Goal: Information Seeking & Learning: Learn about a topic

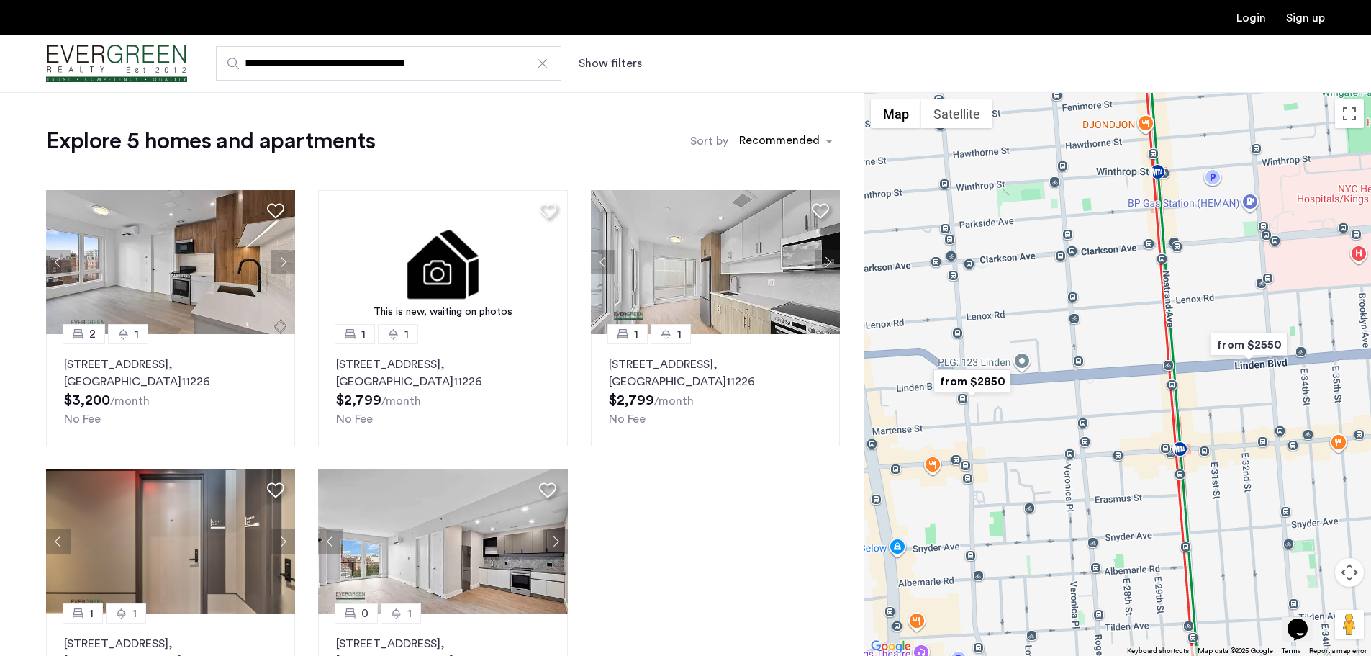
click at [542, 62] on div at bounding box center [542, 63] width 14 height 14
click at [542, 62] on input "**********" at bounding box center [388, 63] width 345 height 35
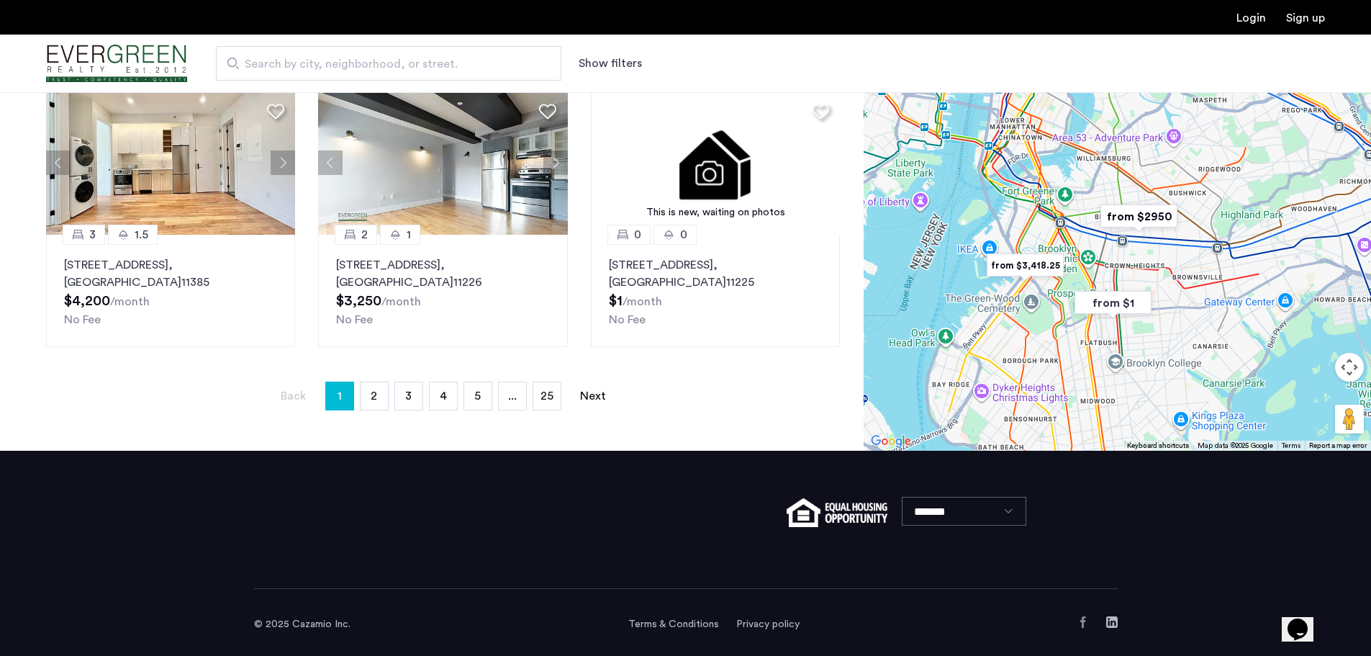
scroll to position [959, 0]
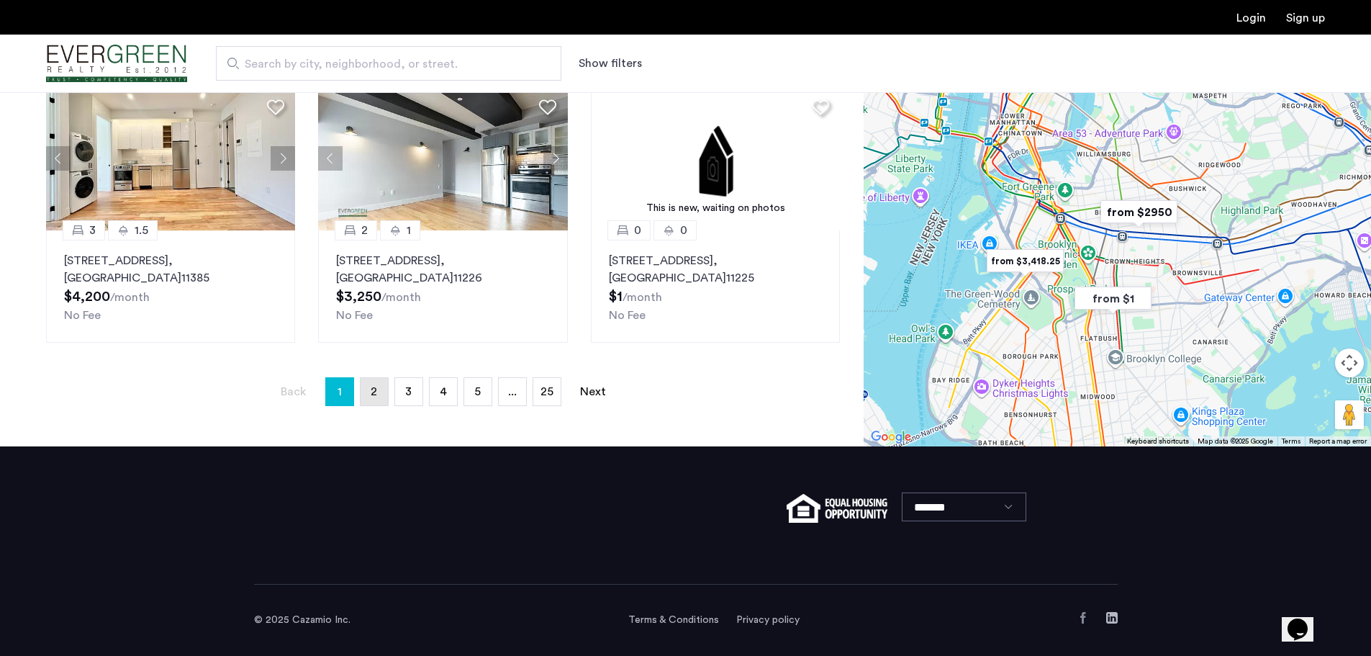
click at [377, 394] on link "page 2" at bounding box center [374, 391] width 27 height 27
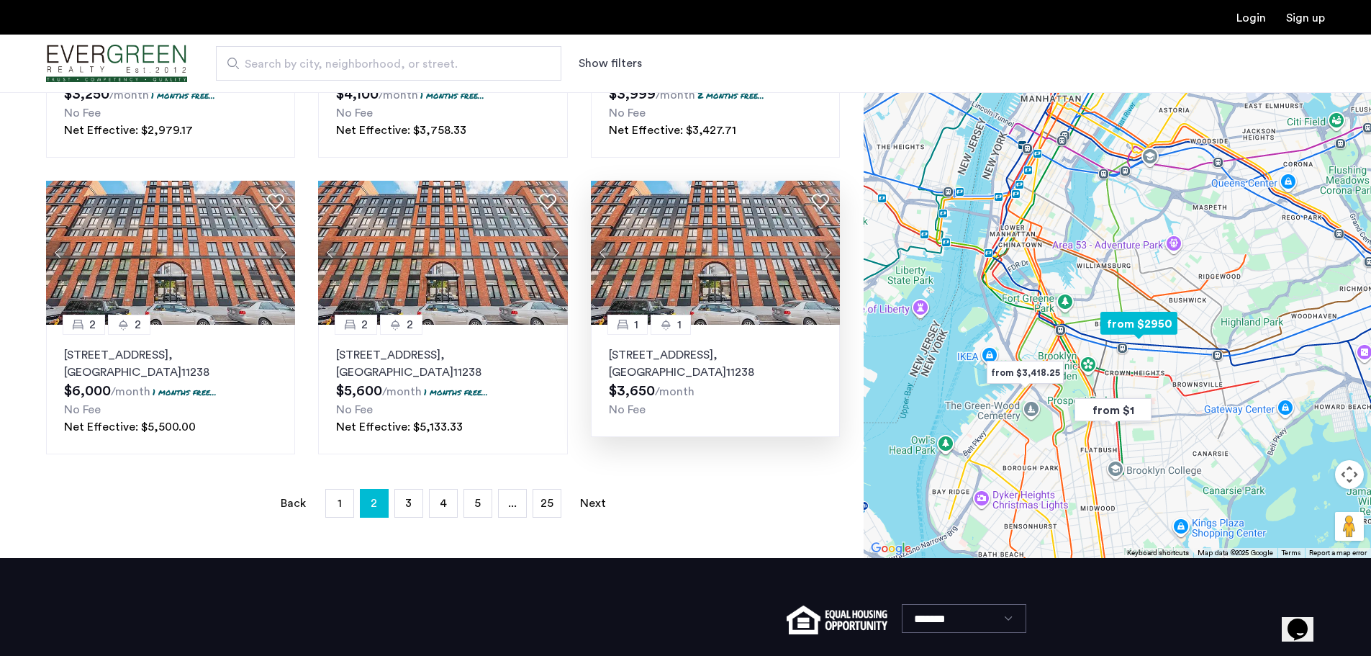
scroll to position [936, 0]
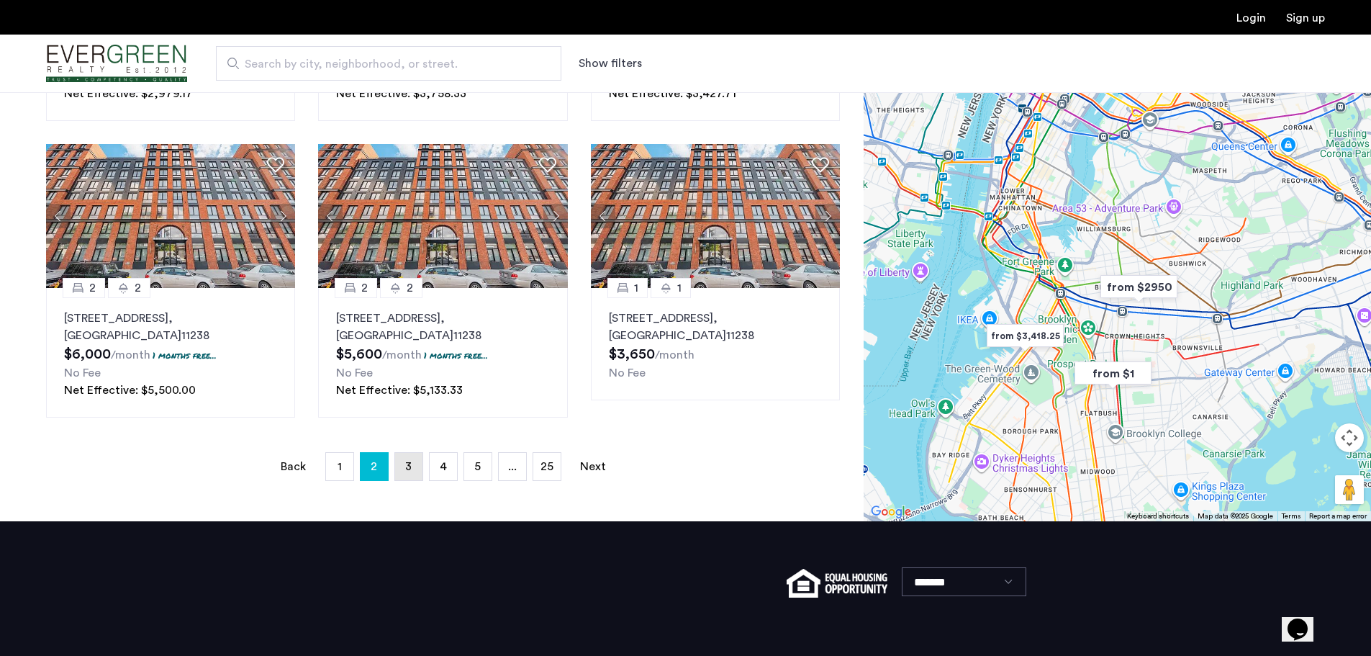
click at [406, 469] on span "3" at bounding box center [408, 467] width 6 height 12
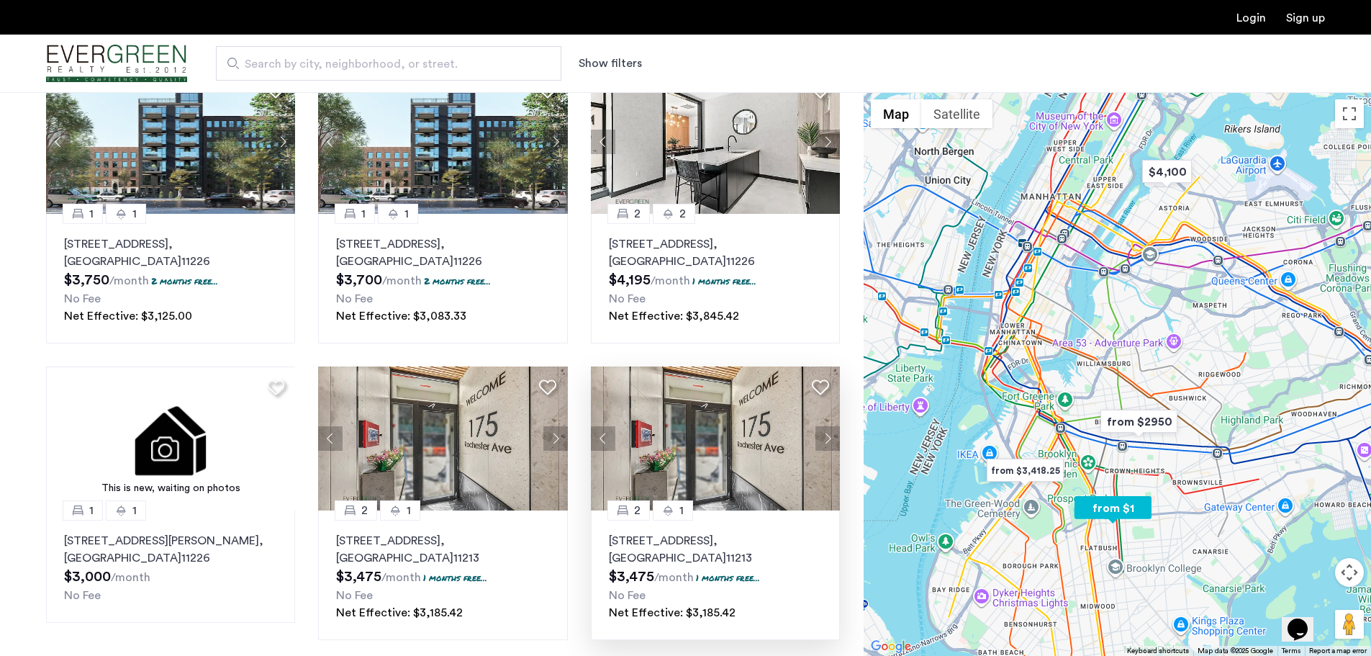
scroll to position [936, 0]
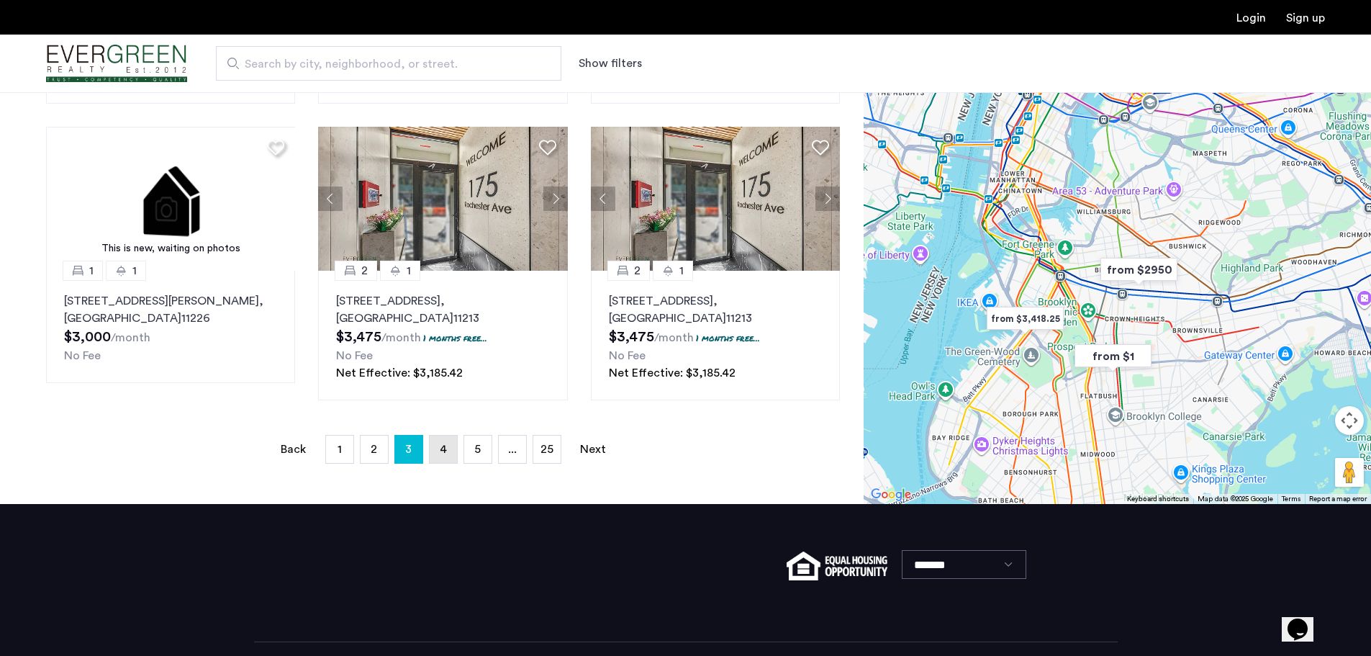
click at [436, 448] on link "page 4" at bounding box center [443, 448] width 27 height 27
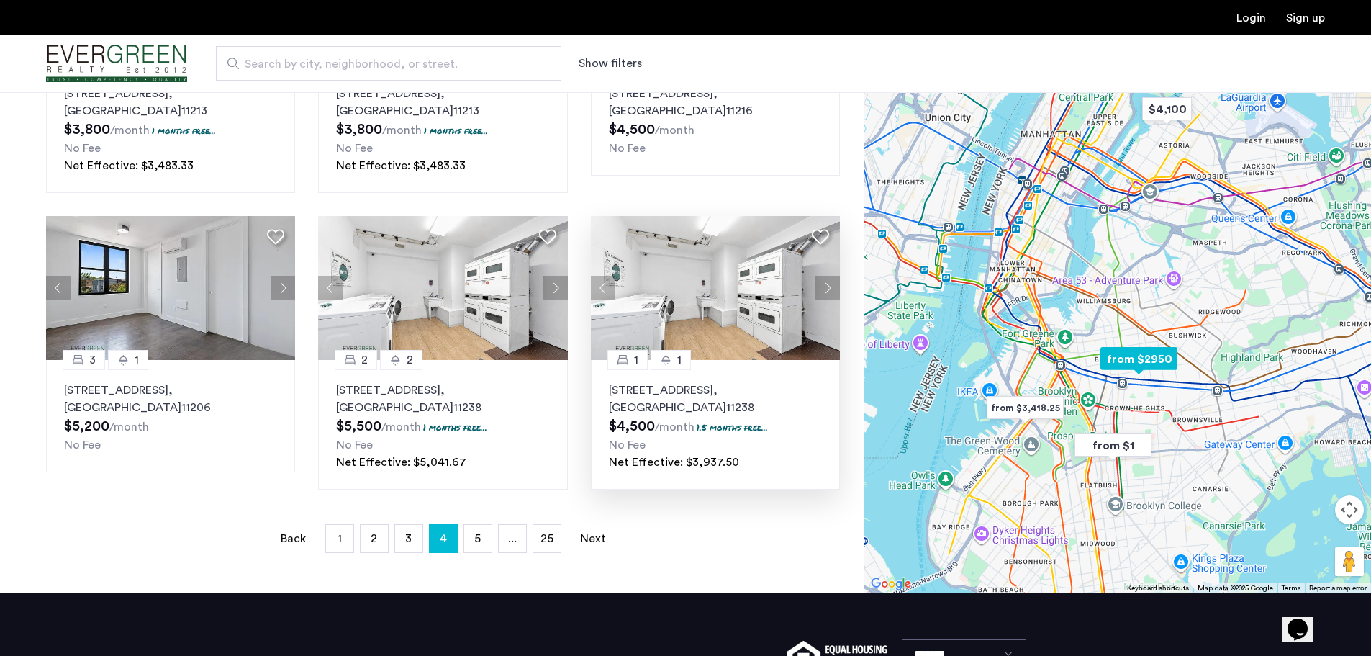
scroll to position [1008, 0]
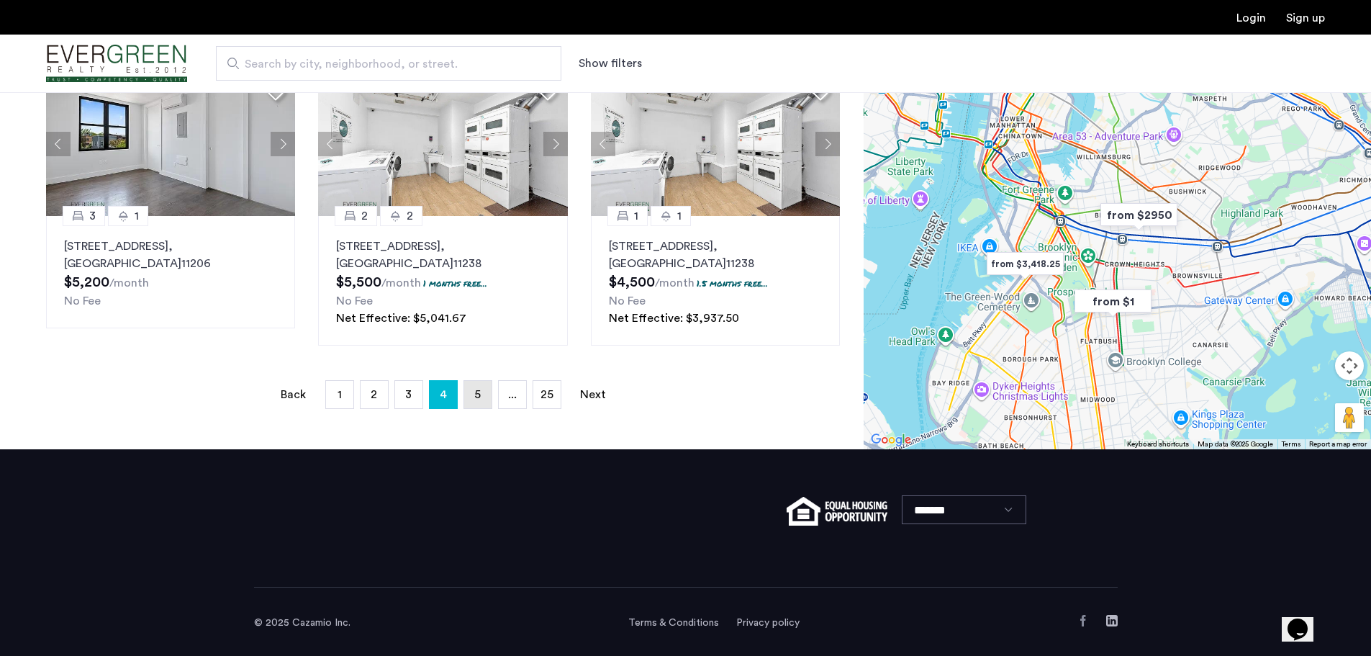
click at [478, 403] on link "page 5" at bounding box center [477, 394] width 27 height 27
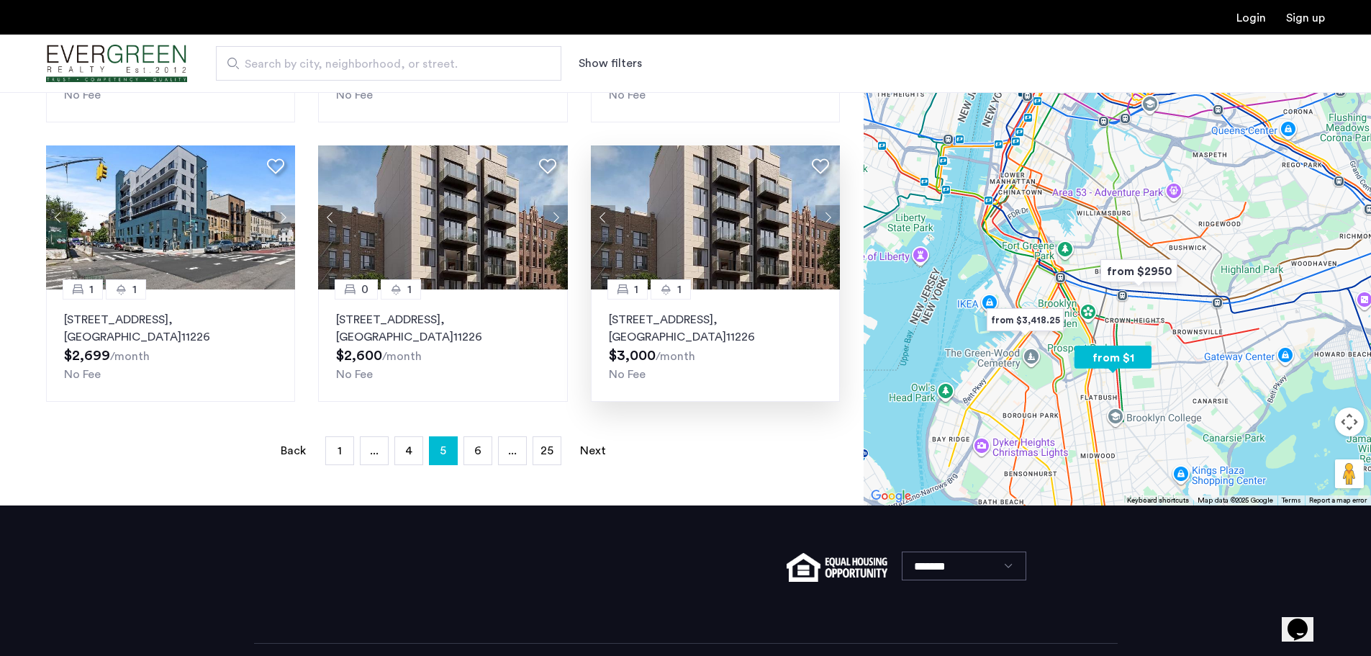
scroll to position [936, 0]
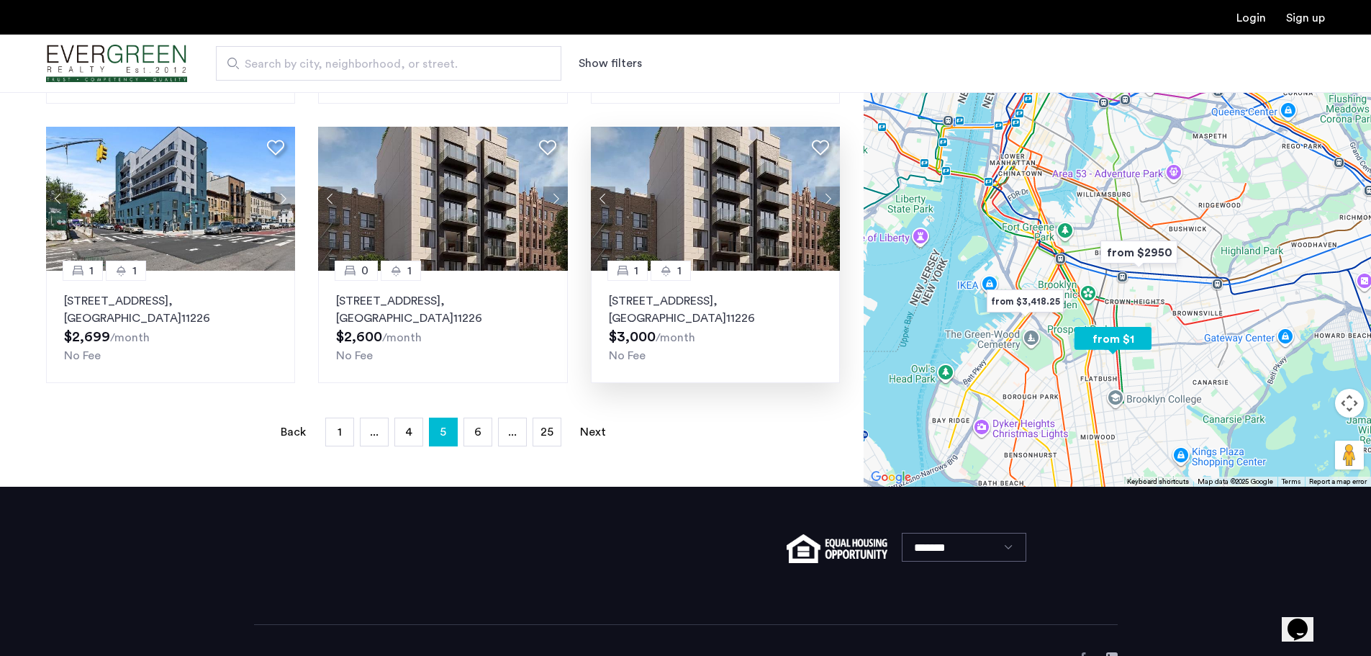
click at [736, 232] on img at bounding box center [716, 199] width 250 height 144
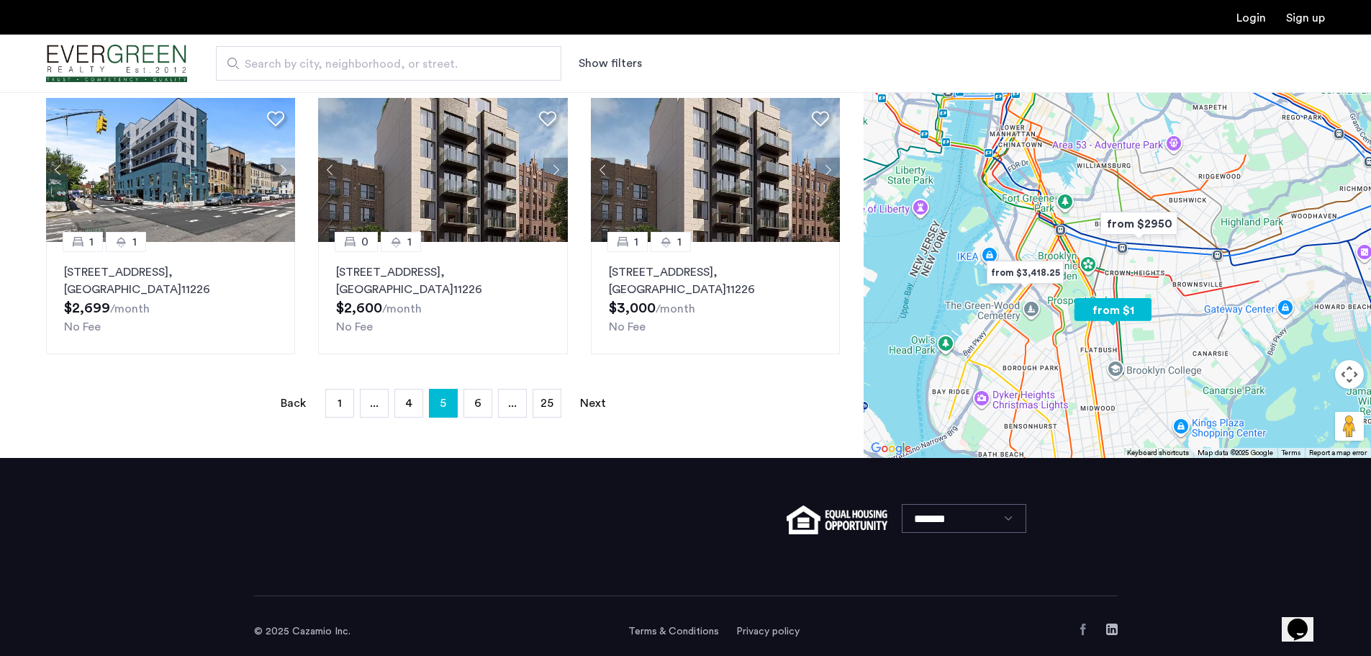
scroll to position [976, 0]
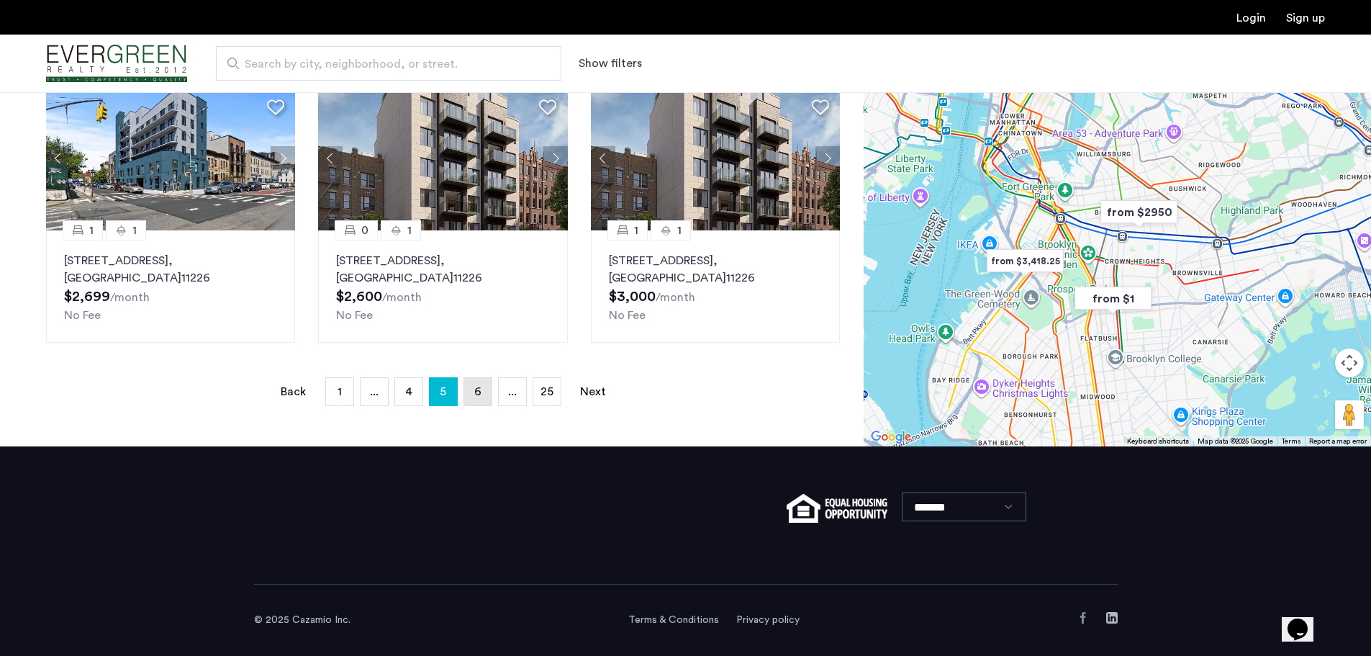
click at [484, 390] on link "page 6" at bounding box center [477, 391] width 27 height 27
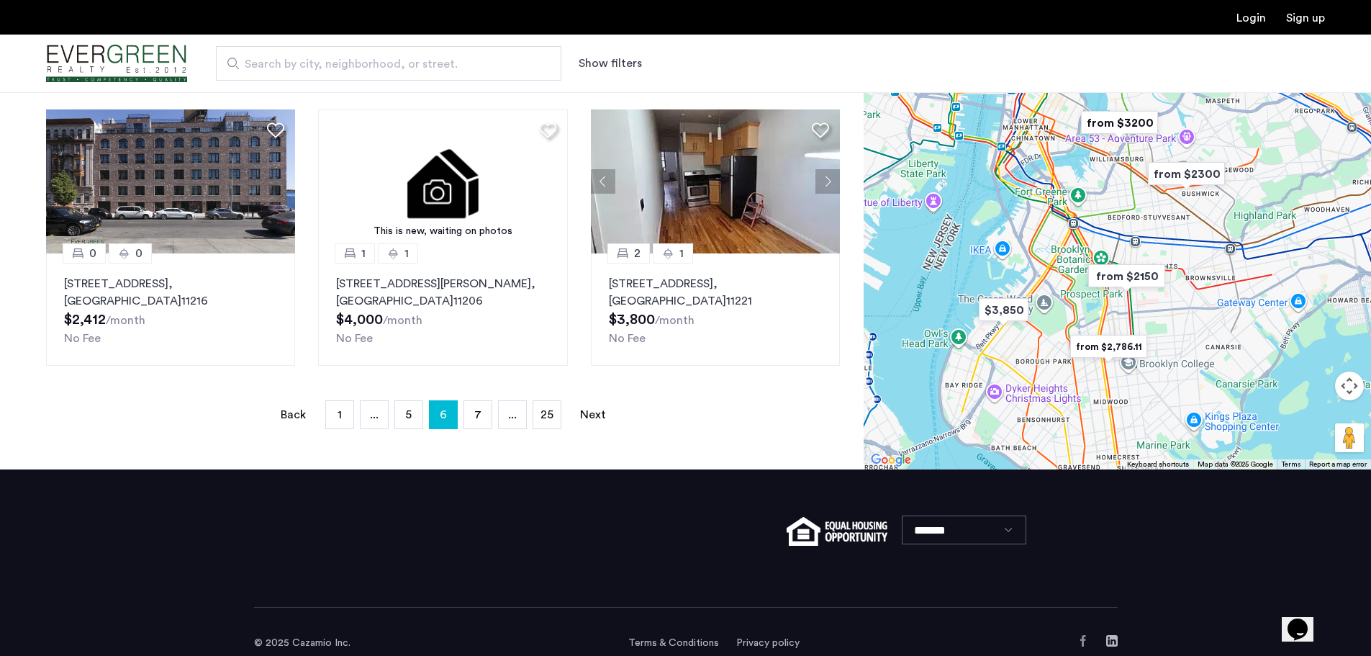
scroll to position [959, 0]
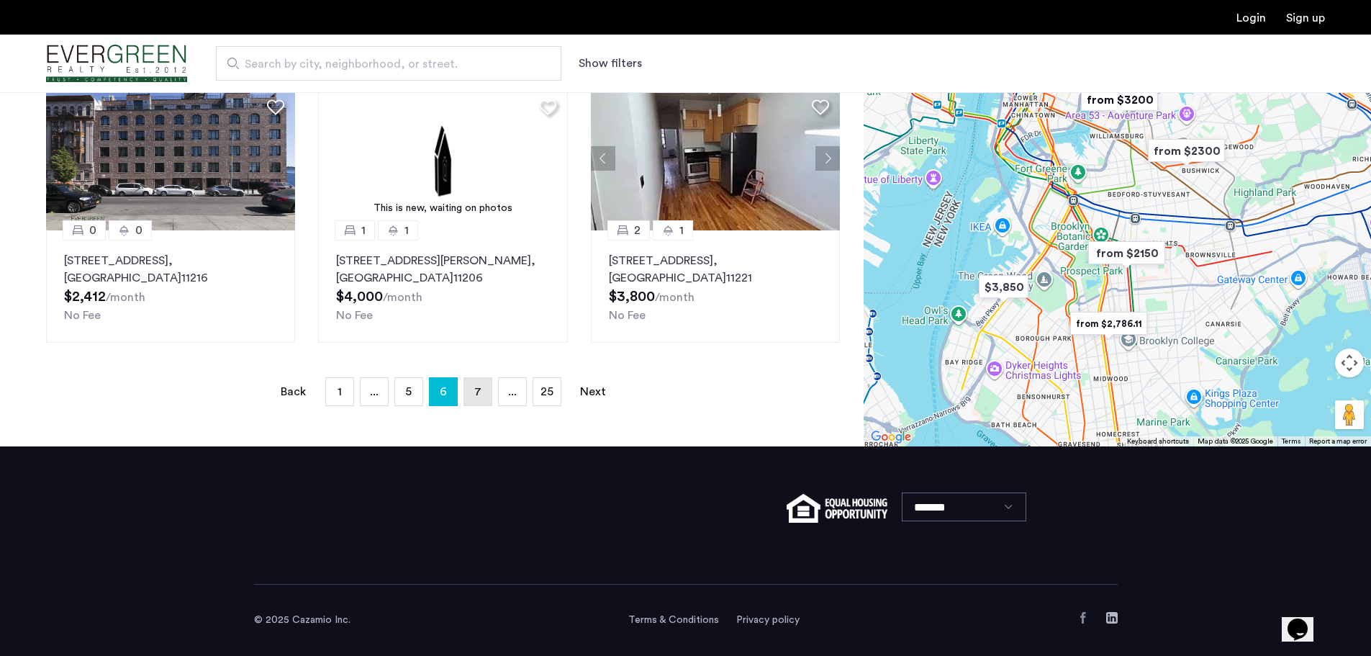
click at [476, 392] on span "7" at bounding box center [477, 392] width 7 height 12
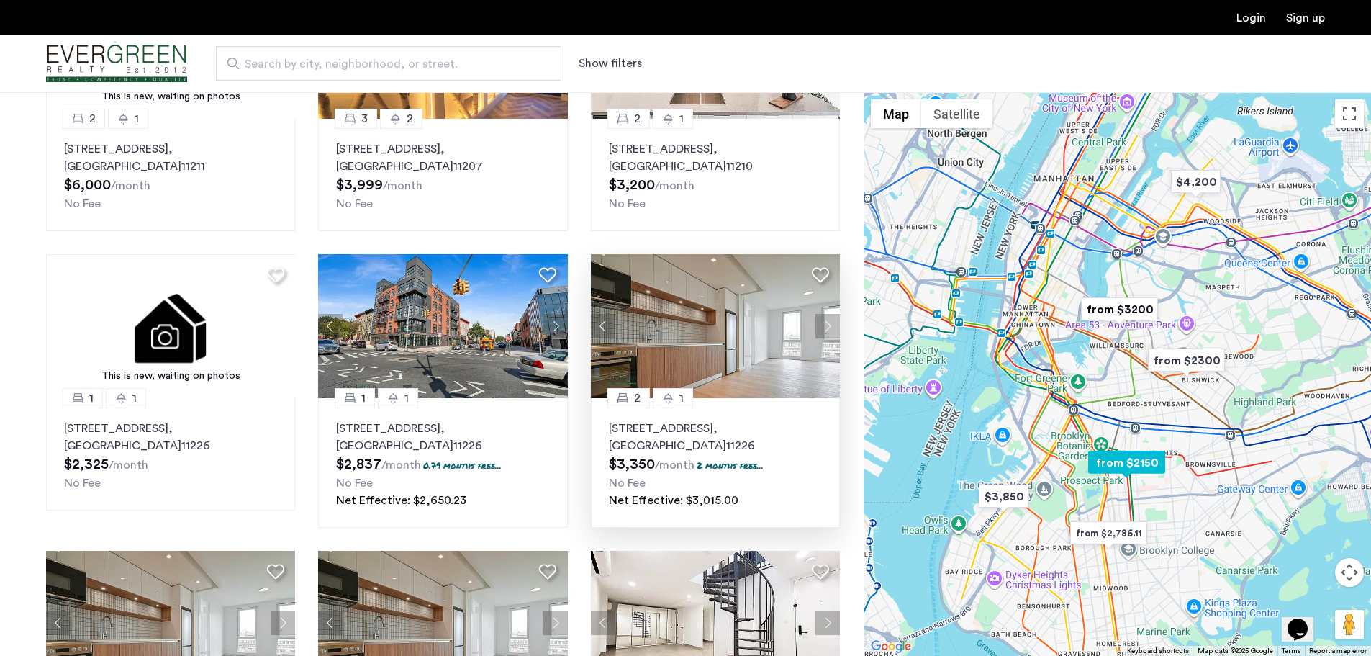
scroll to position [288, 0]
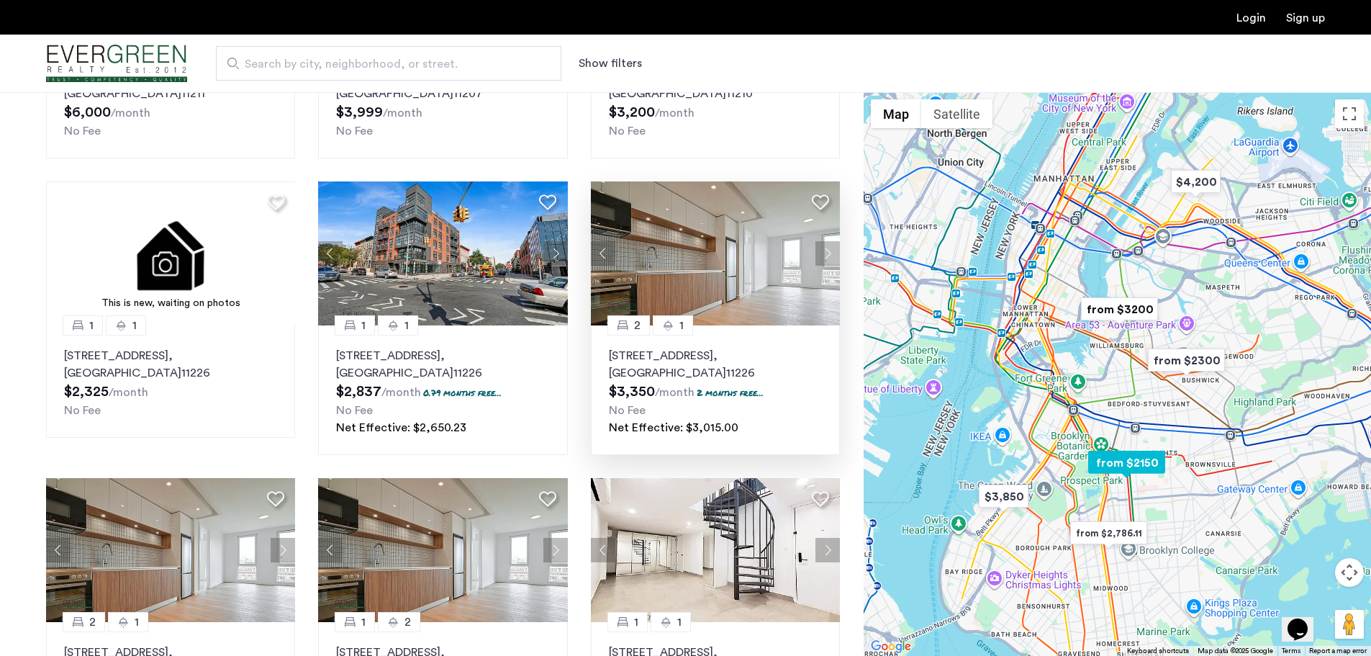
click at [729, 284] on img at bounding box center [716, 253] width 250 height 144
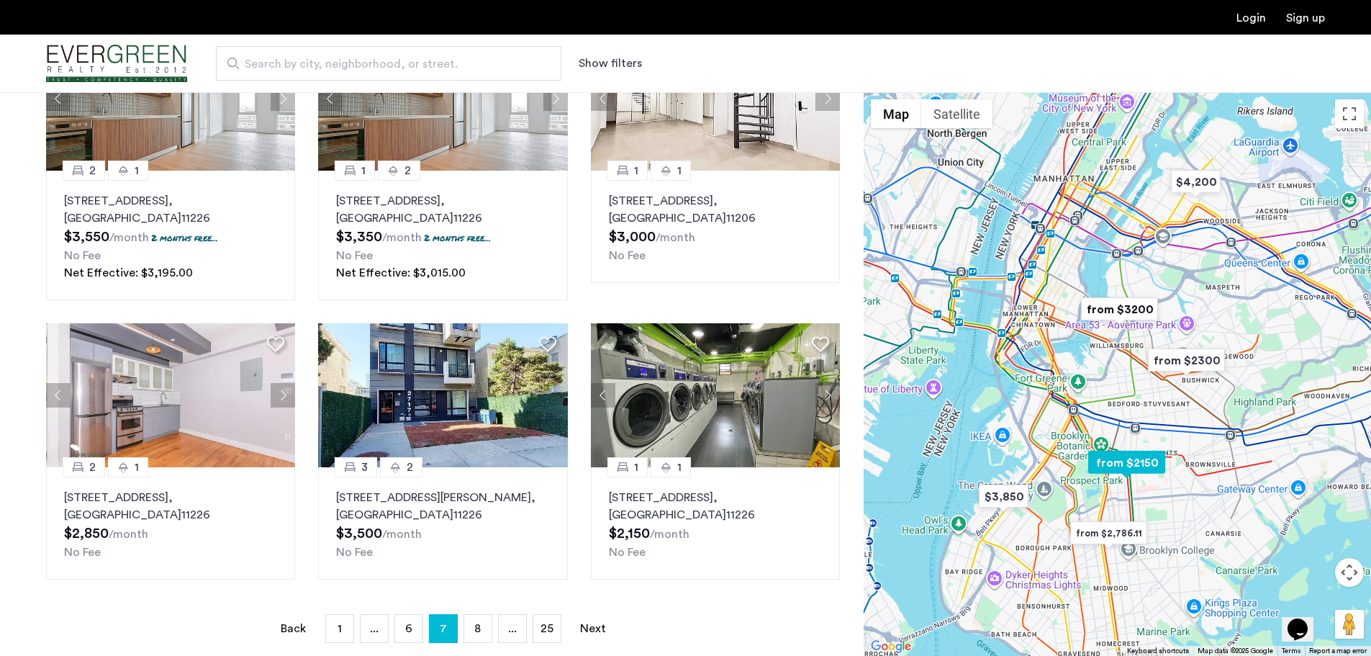
scroll to position [792, 0]
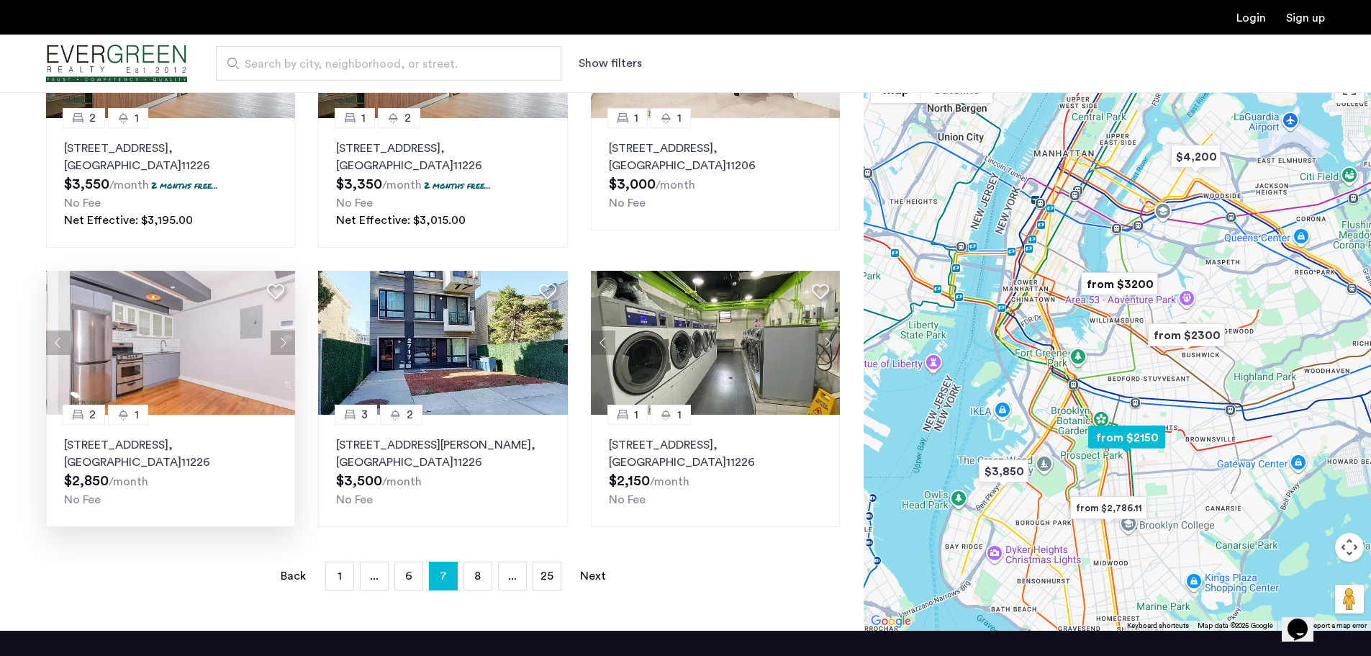
click at [199, 361] on img at bounding box center [171, 343] width 250 height 144
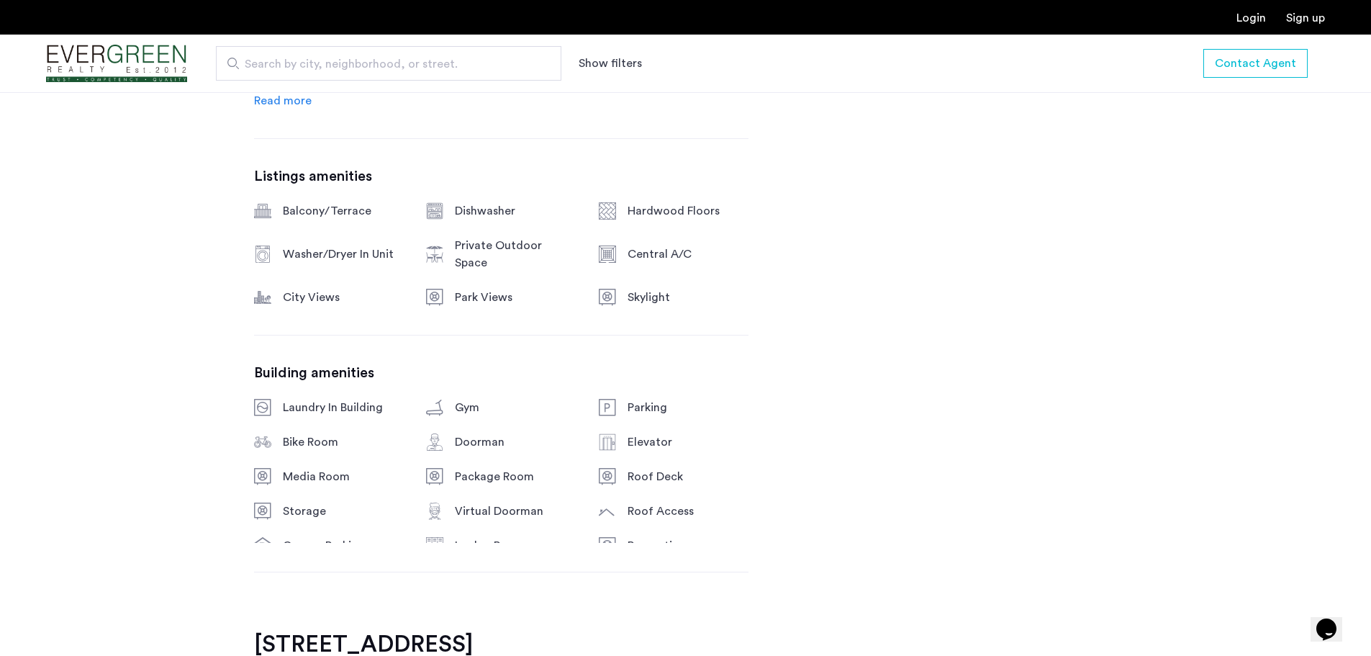
scroll to position [792, 0]
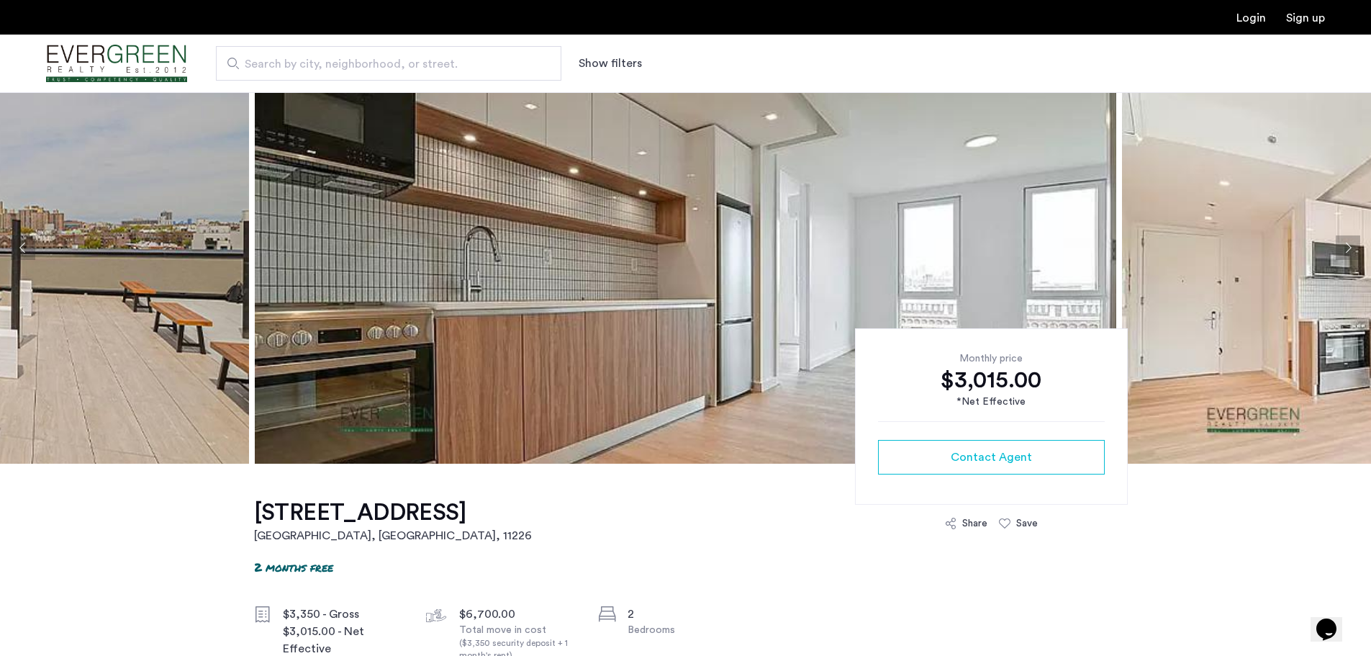
scroll to position [144, 0]
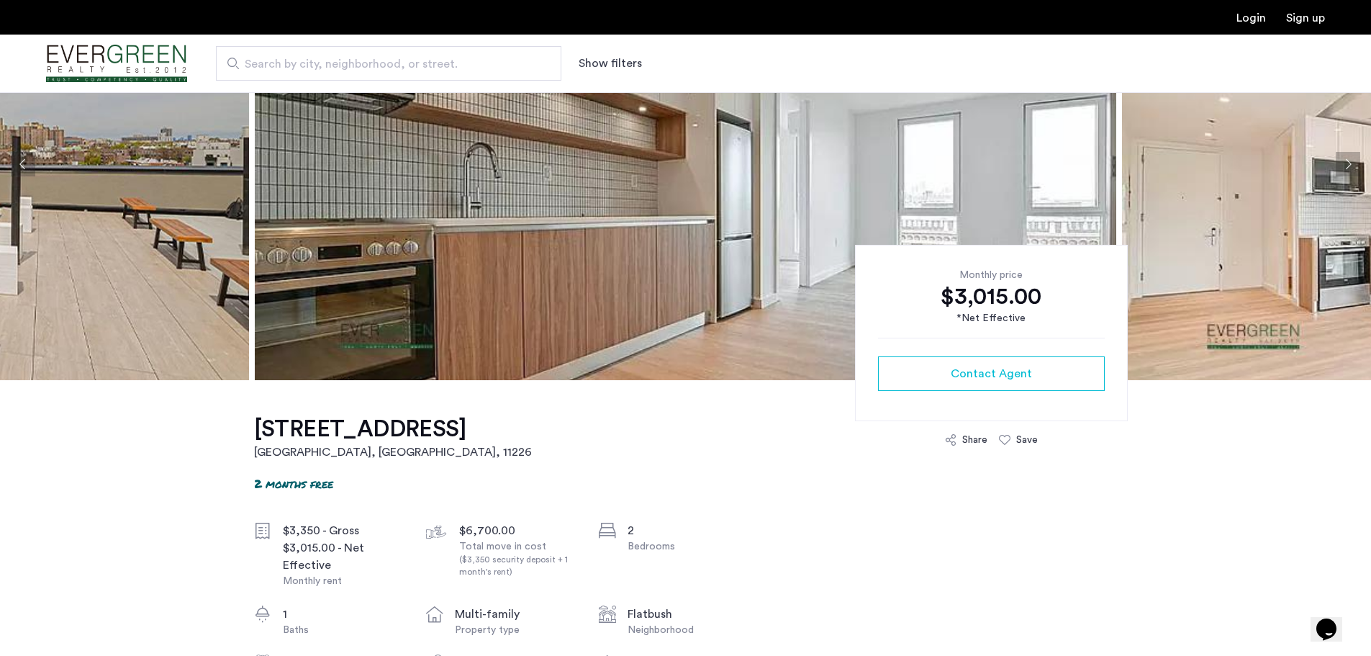
click at [965, 434] on div "Share" at bounding box center [974, 440] width 25 height 14
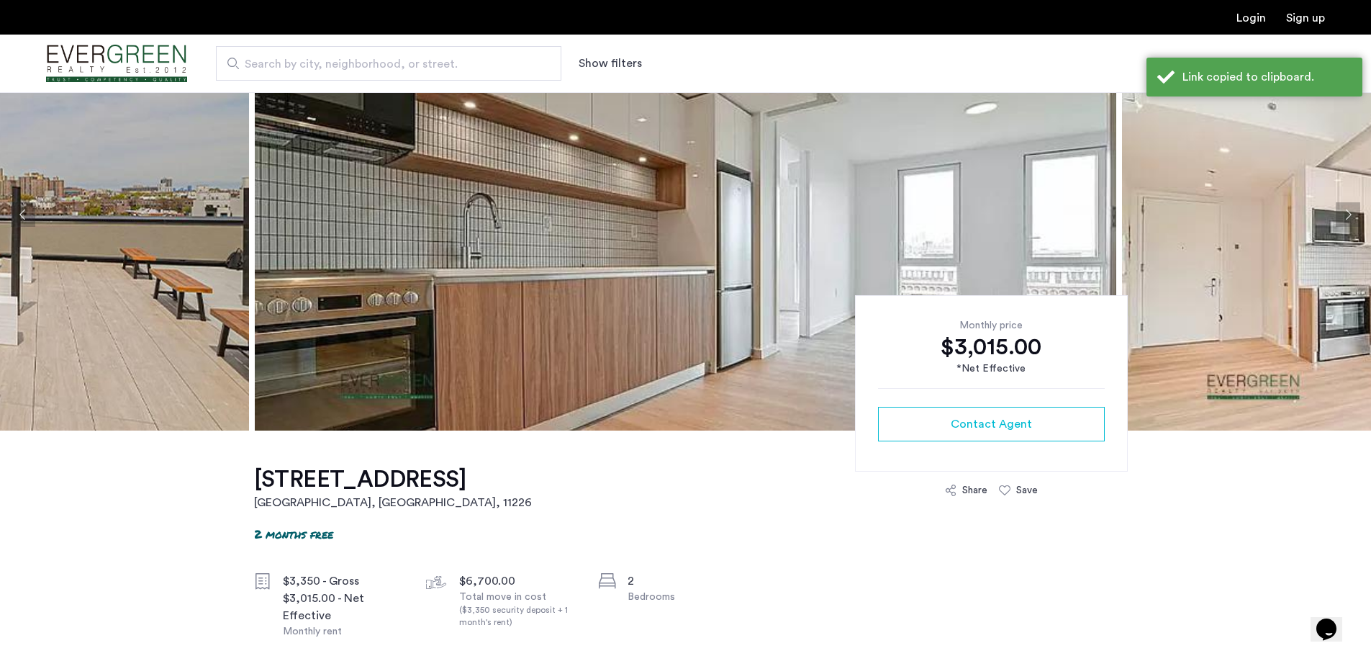
scroll to position [0, 0]
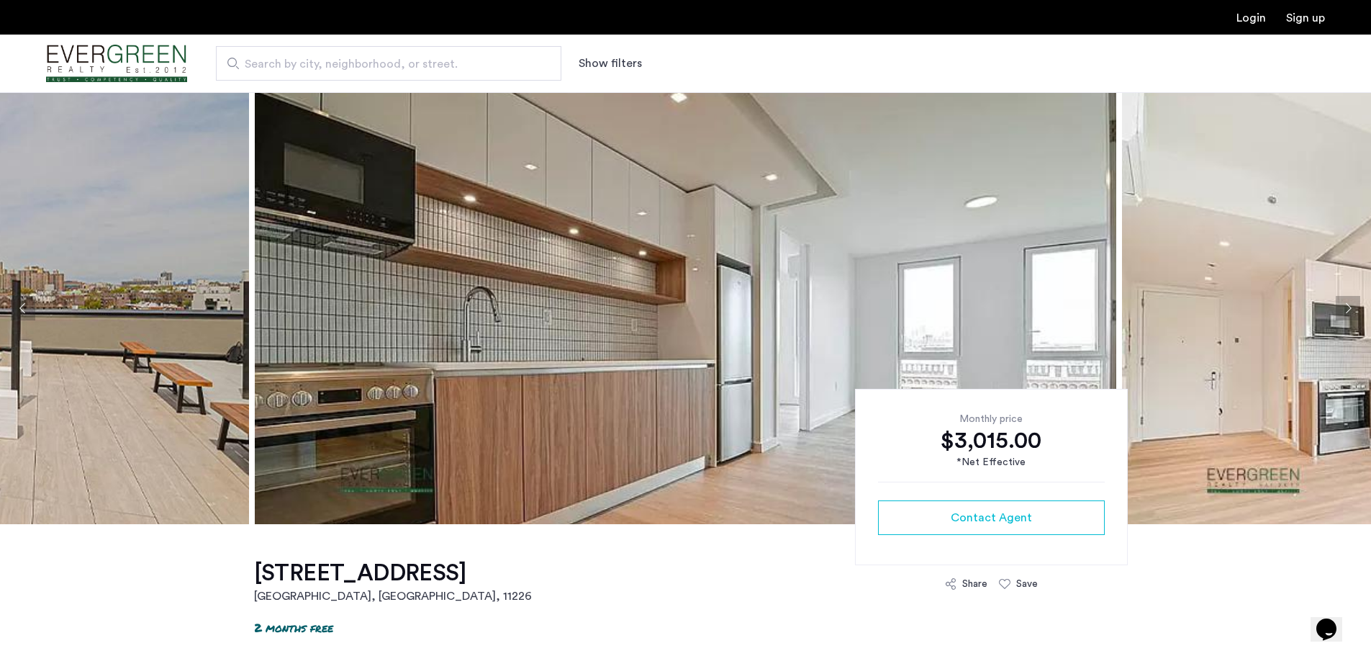
click at [1346, 300] on button "Next apartment" at bounding box center [1348, 308] width 24 height 24
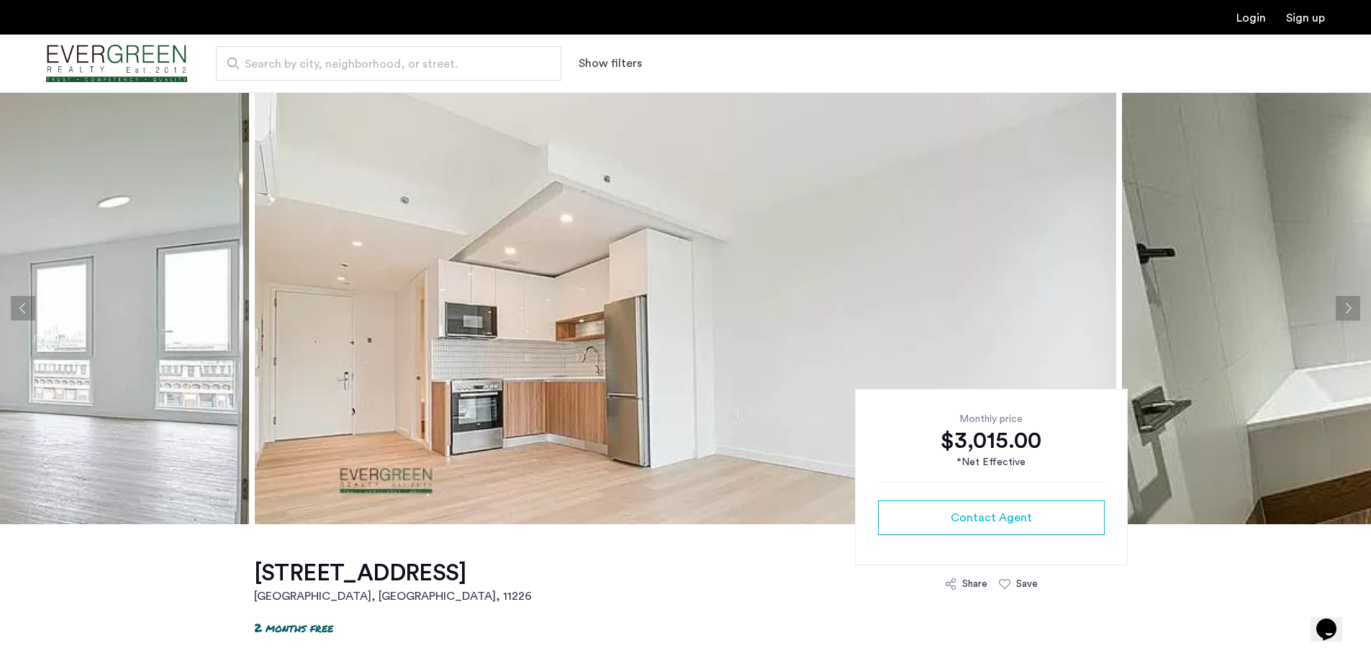
click at [1349, 312] on button "Next apartment" at bounding box center [1348, 308] width 24 height 24
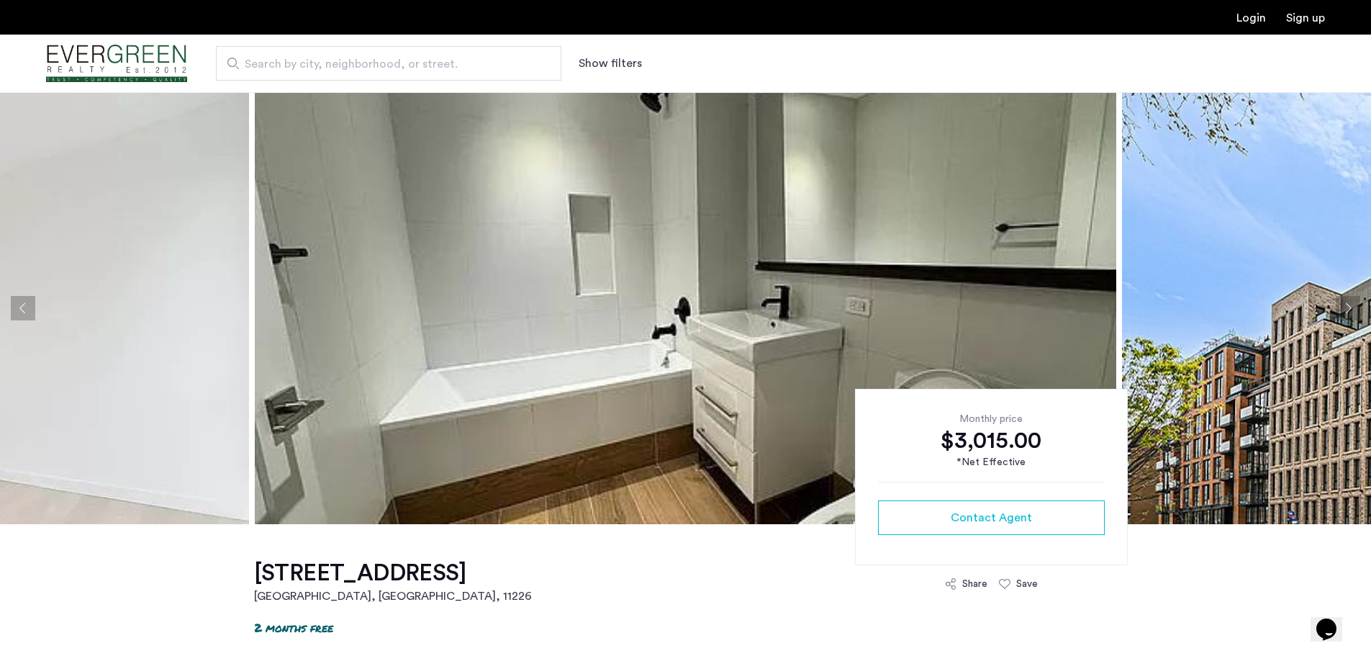
click at [1342, 313] on button "Next apartment" at bounding box center [1348, 308] width 24 height 24
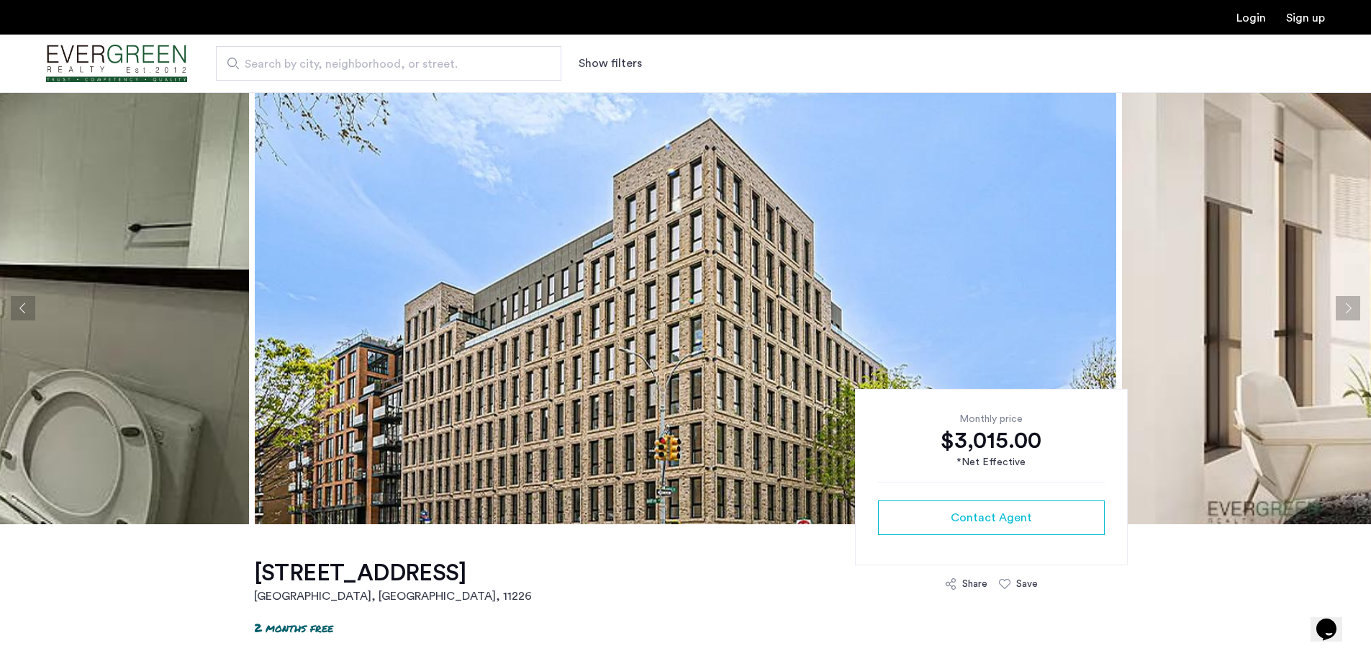
click at [1347, 304] on button "Next apartment" at bounding box center [1348, 308] width 24 height 24
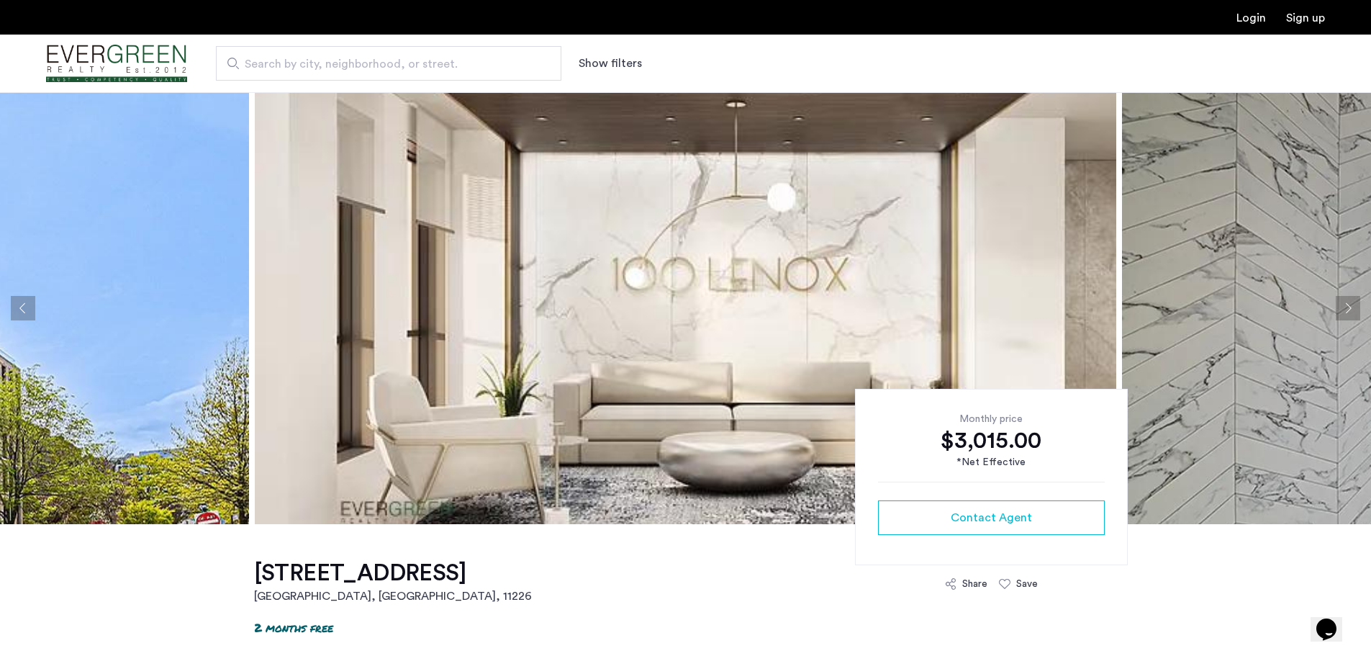
click at [1347, 304] on button "Next apartment" at bounding box center [1348, 308] width 24 height 24
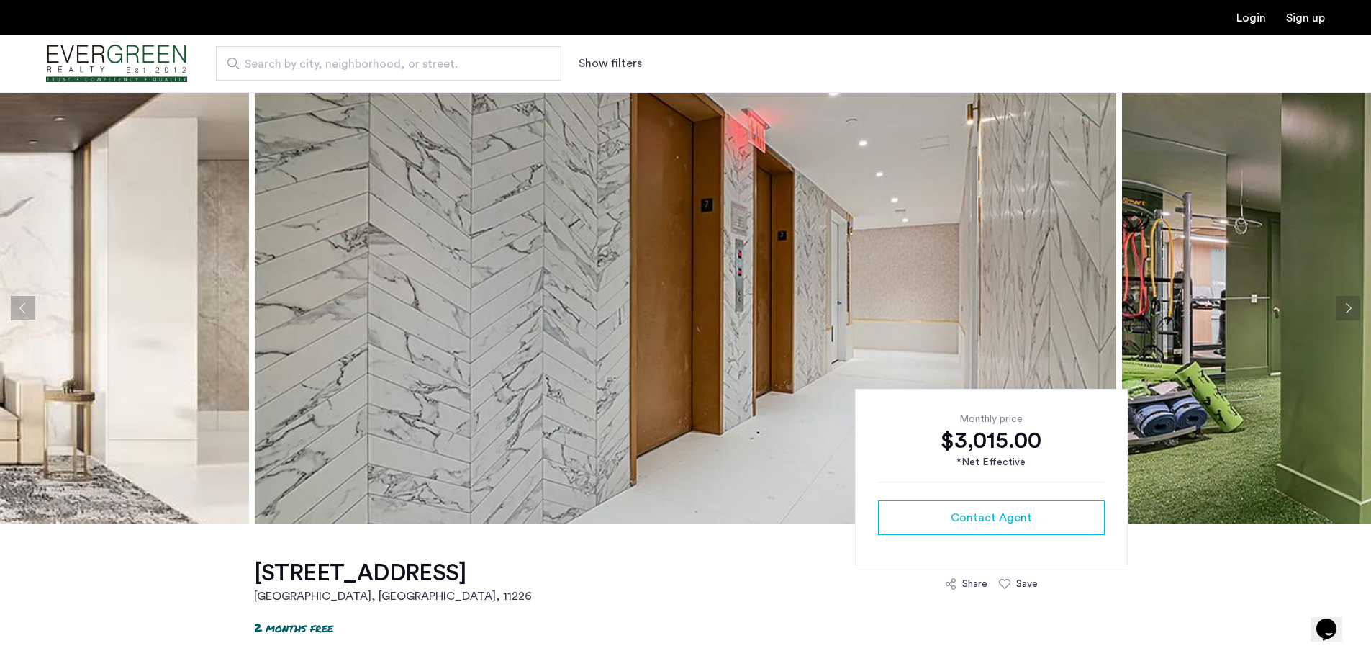
click at [1346, 305] on button "Next apartment" at bounding box center [1348, 308] width 24 height 24
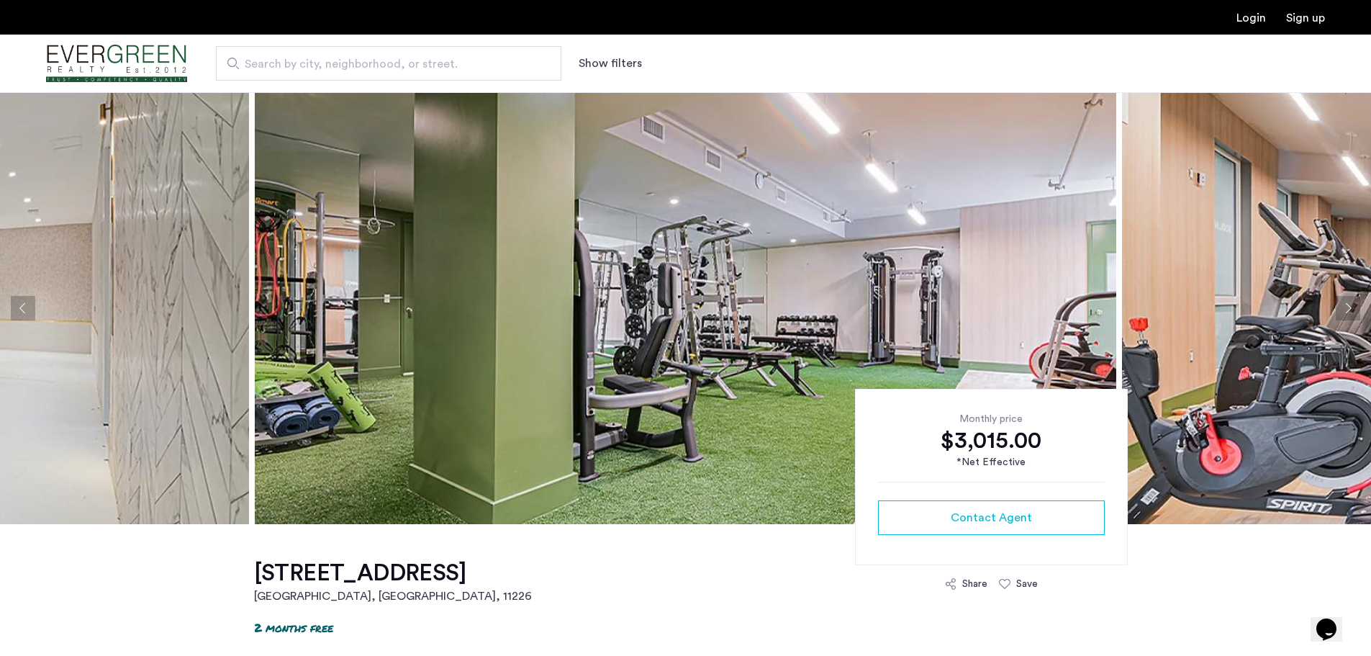
click at [1346, 305] on button "Next apartment" at bounding box center [1348, 308] width 24 height 24
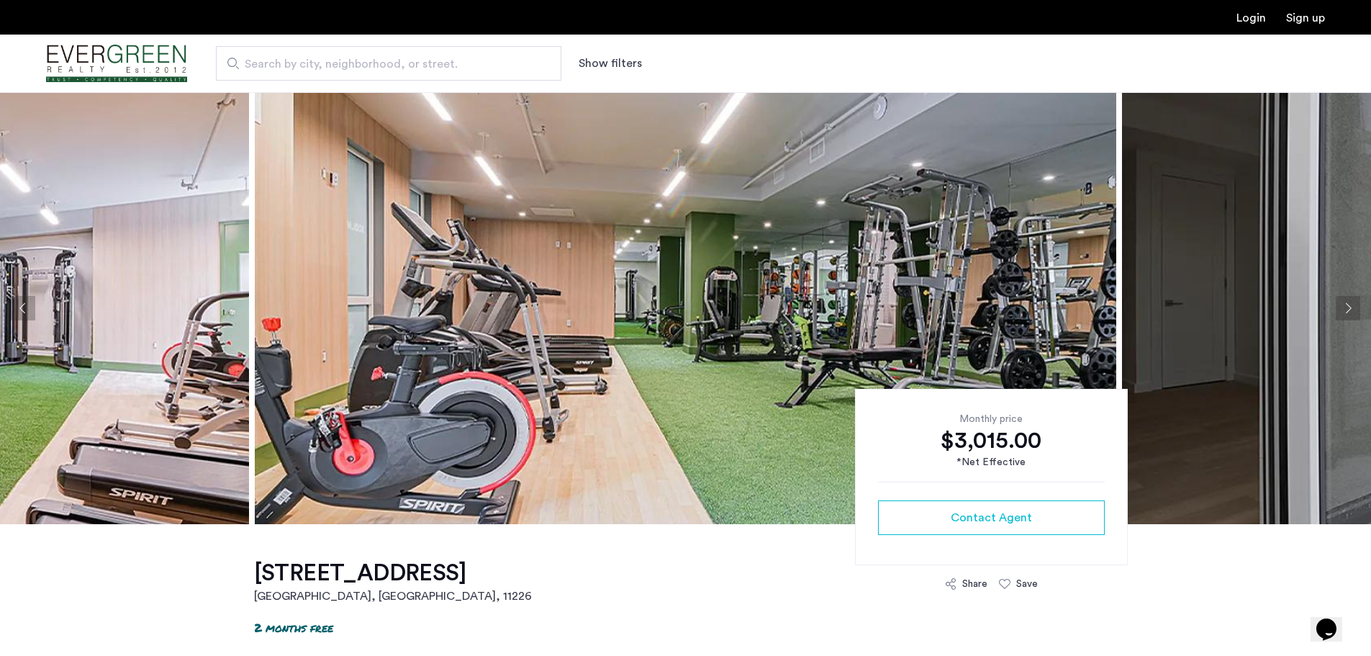
click at [1342, 306] on button "Next apartment" at bounding box center [1348, 308] width 24 height 24
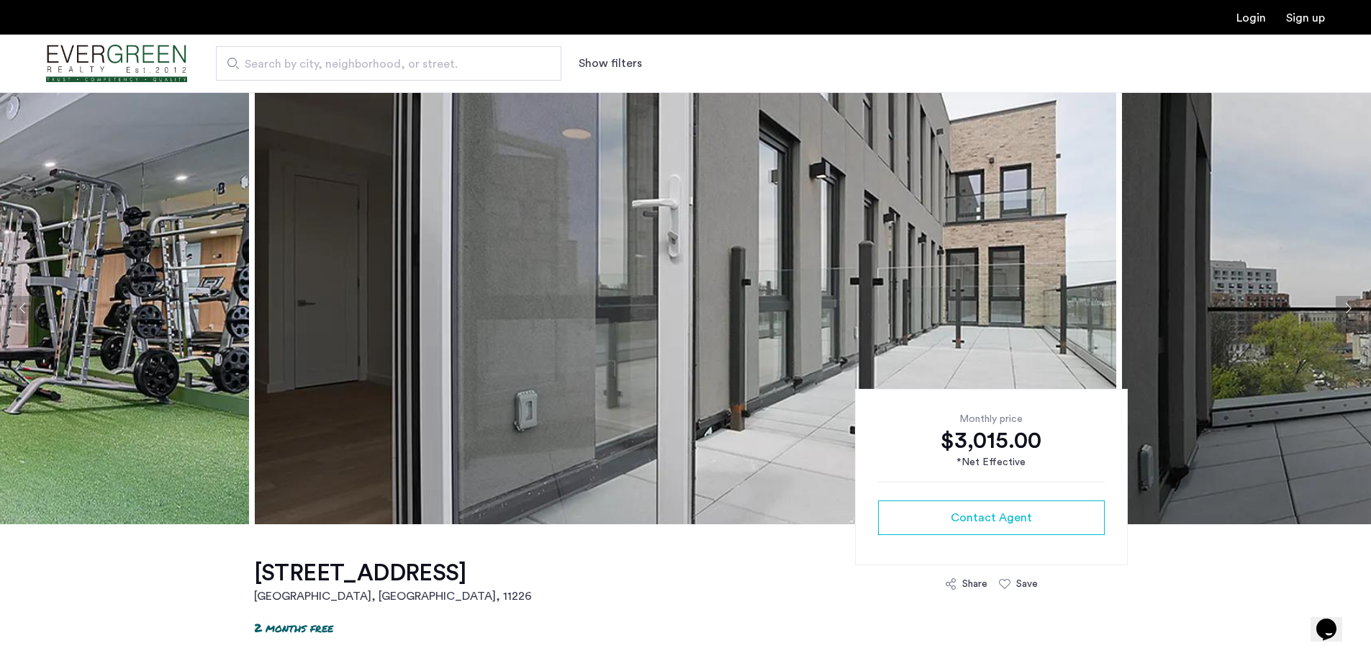
click at [1342, 306] on button "Next apartment" at bounding box center [1348, 308] width 24 height 24
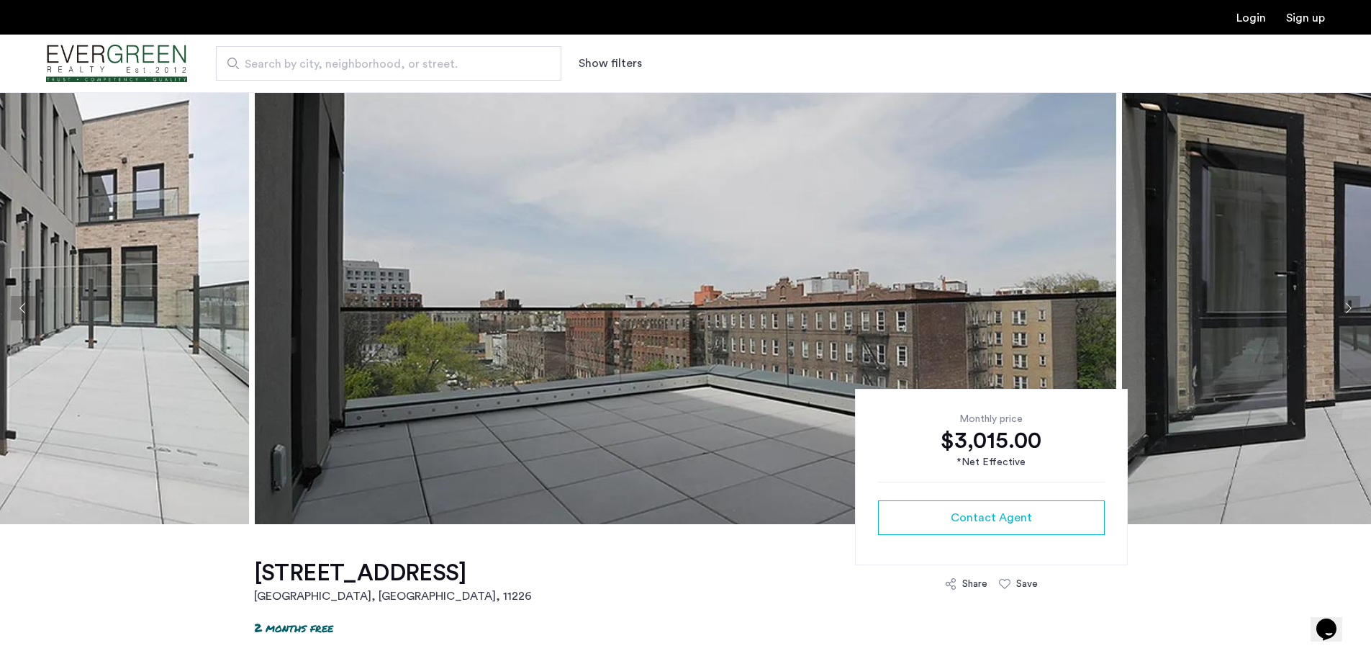
click at [1342, 308] on button "Next apartment" at bounding box center [1348, 308] width 24 height 24
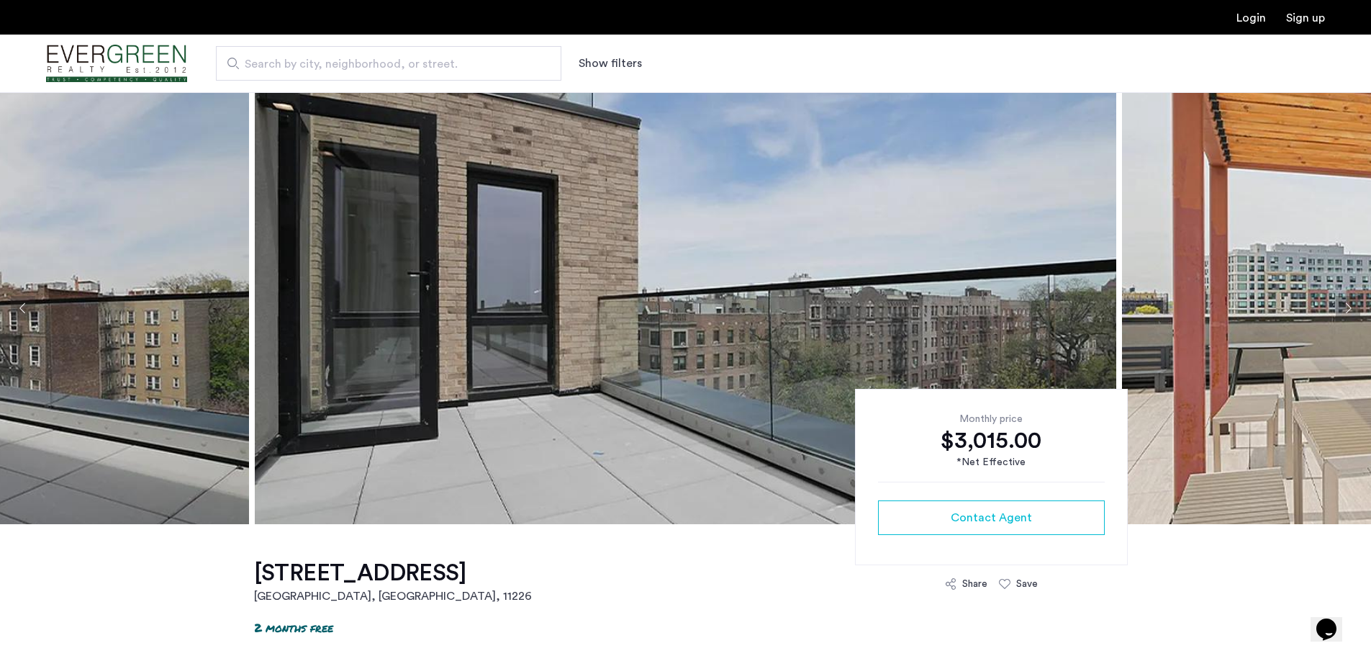
click at [1345, 309] on button "Next apartment" at bounding box center [1348, 308] width 24 height 24
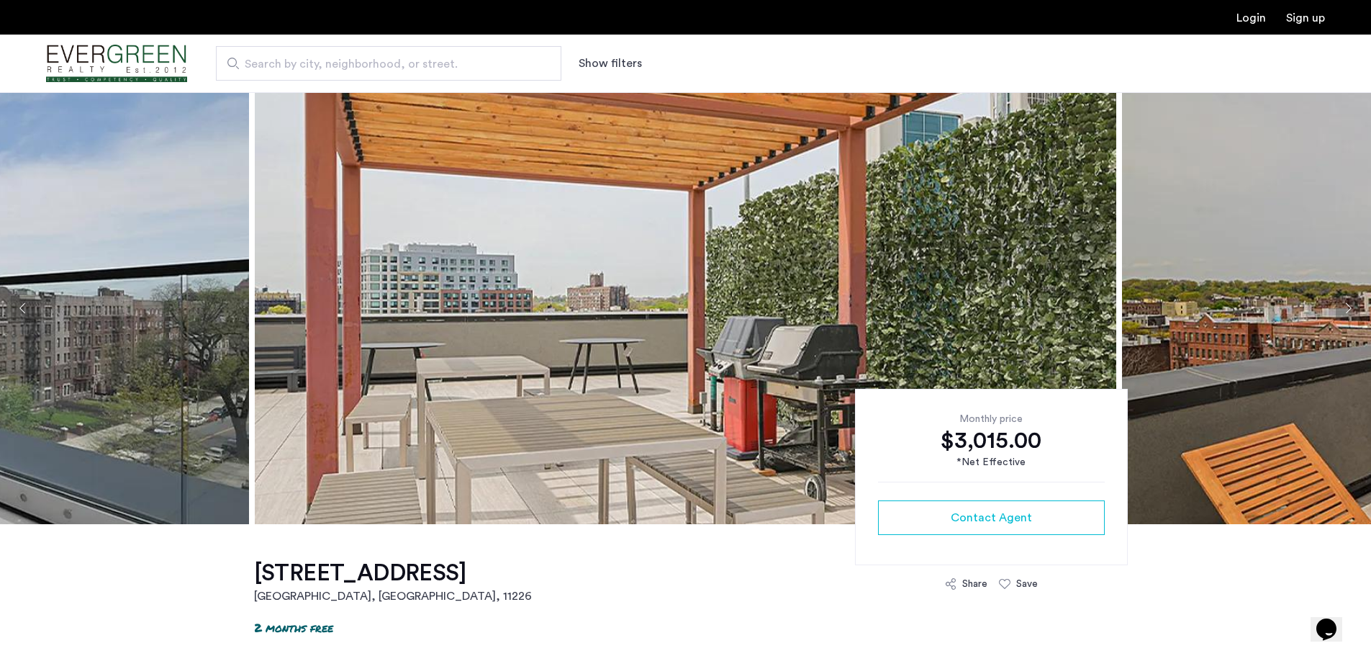
click at [1345, 309] on button "Next apartment" at bounding box center [1348, 308] width 24 height 24
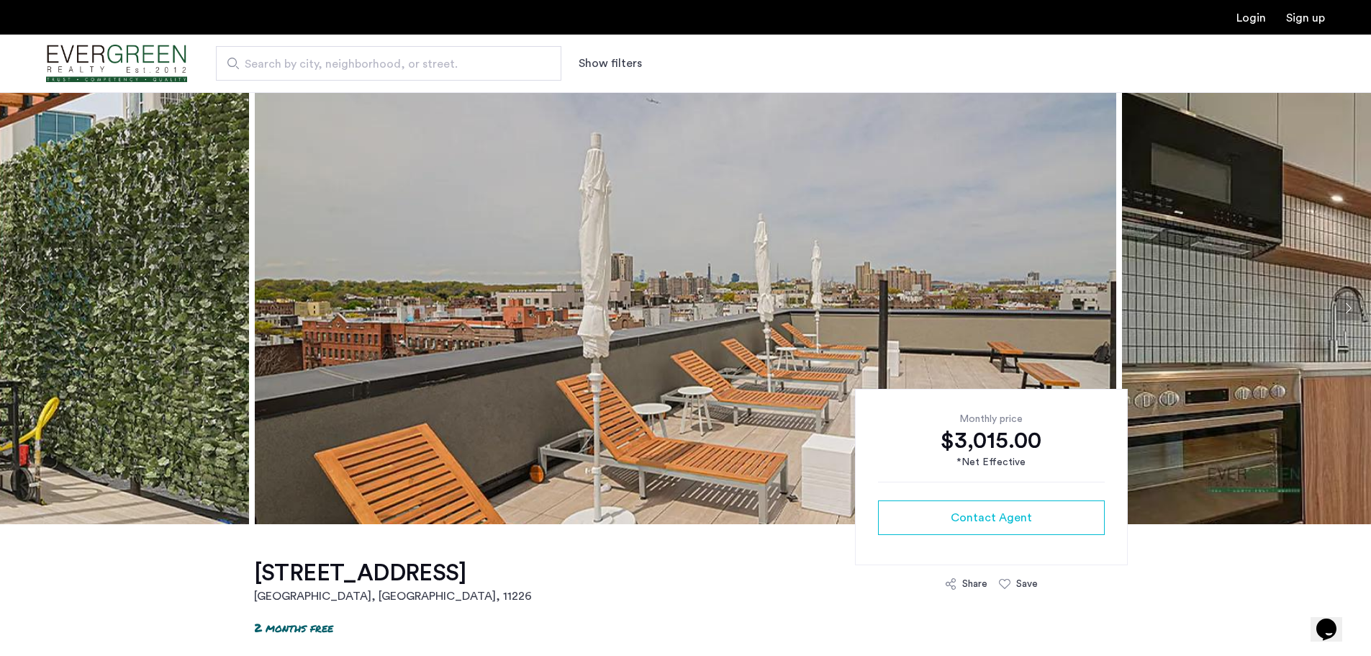
click at [1345, 309] on button "Next apartment" at bounding box center [1348, 308] width 24 height 24
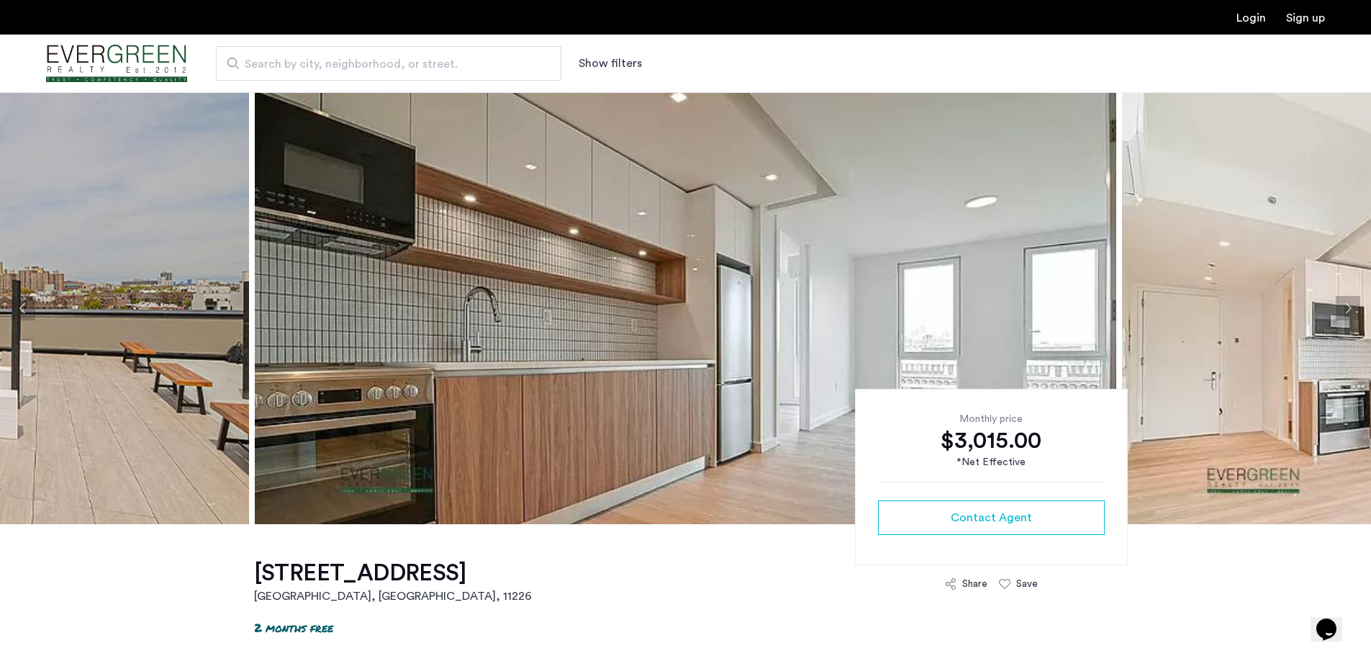
click at [1345, 309] on button "Next apartment" at bounding box center [1348, 308] width 24 height 24
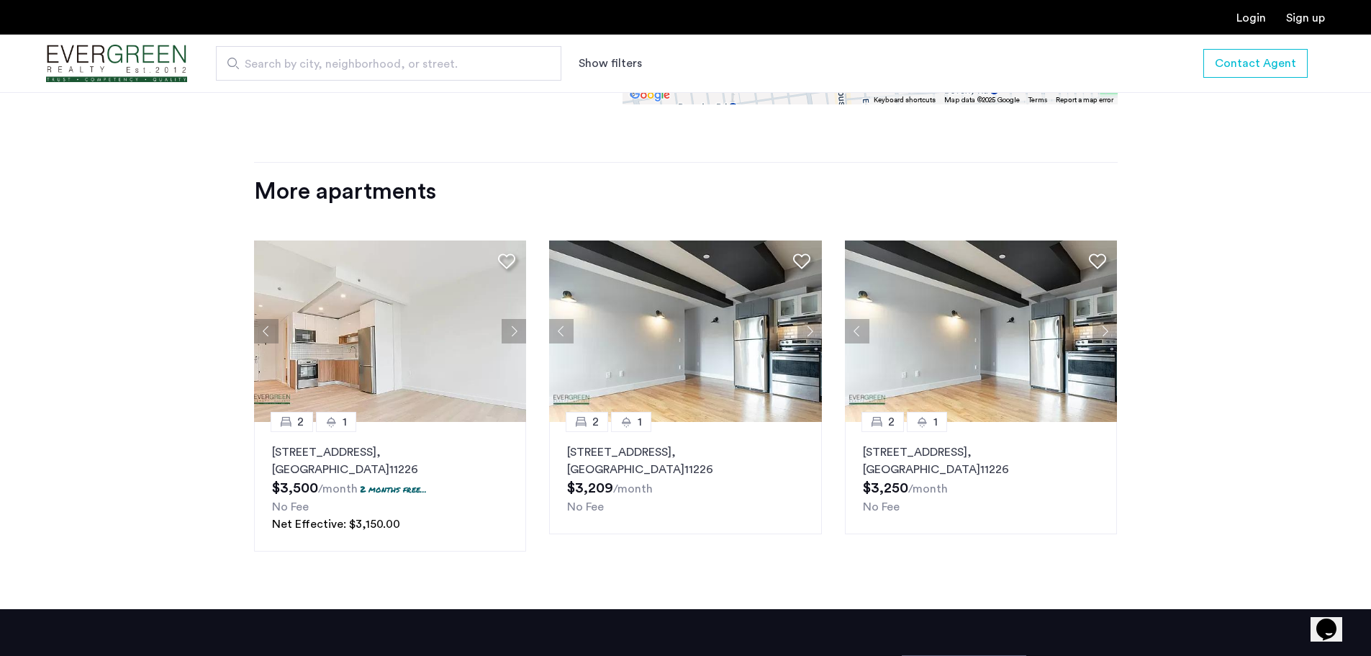
scroll to position [1928, 0]
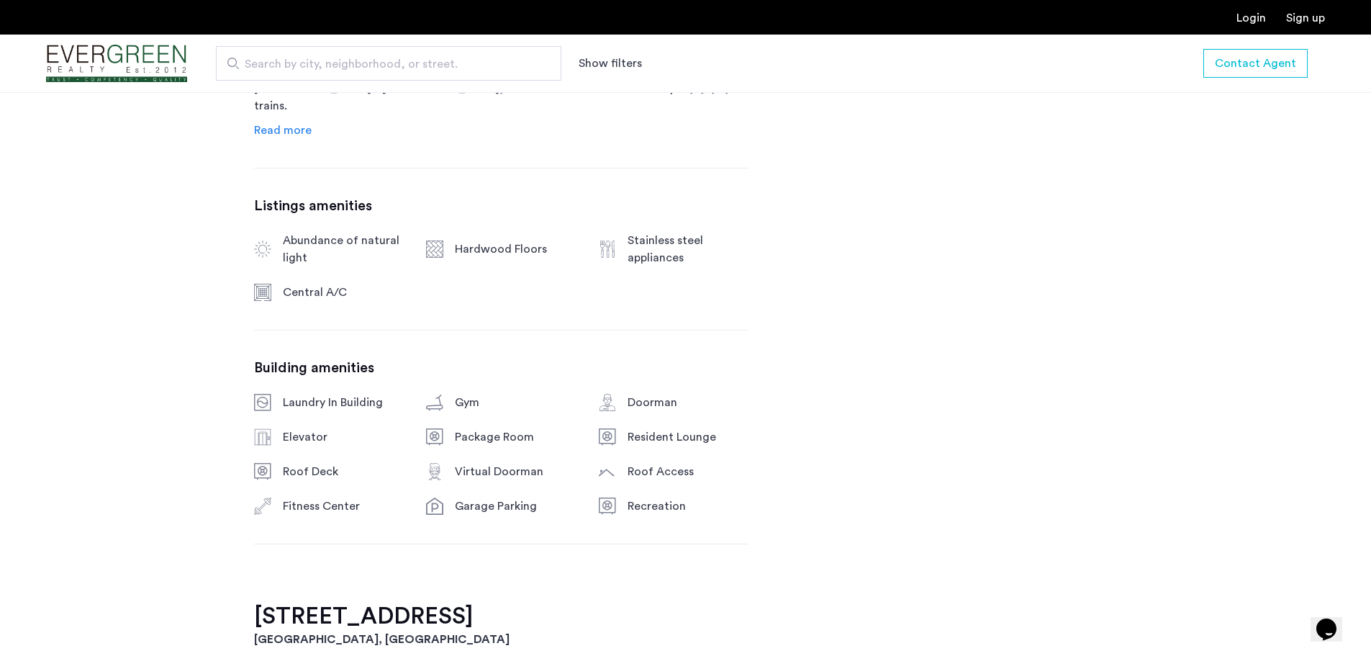
scroll to position [1008, 0]
